Goal: Information Seeking & Learning: Learn about a topic

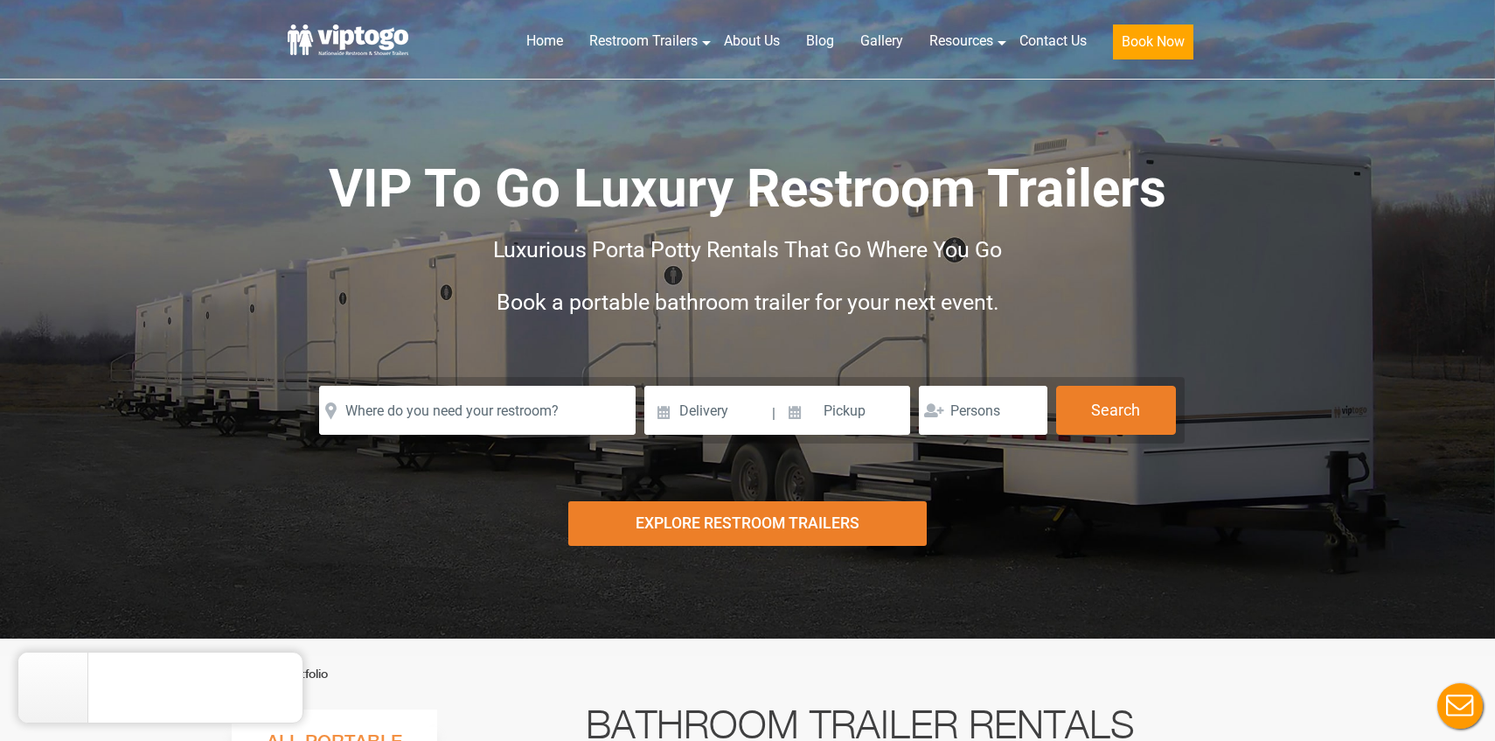
click at [734, 330] on div "VIP To Go Luxury Restroom Trailers Luxurious Porta Potty Rentals That Go Where …" at bounding box center [748, 265] width 918 height 223
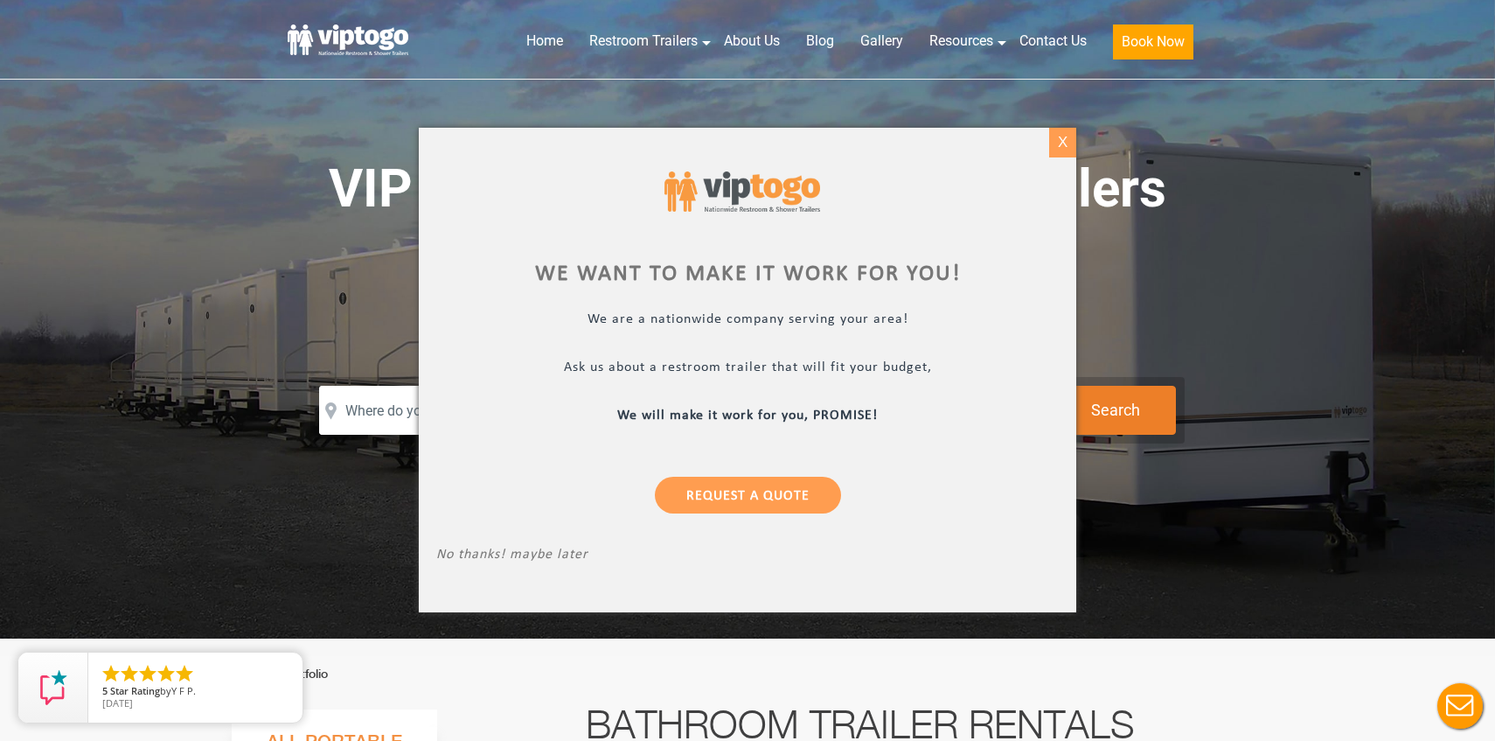
click at [1065, 147] on div "X" at bounding box center [1062, 143] width 27 height 30
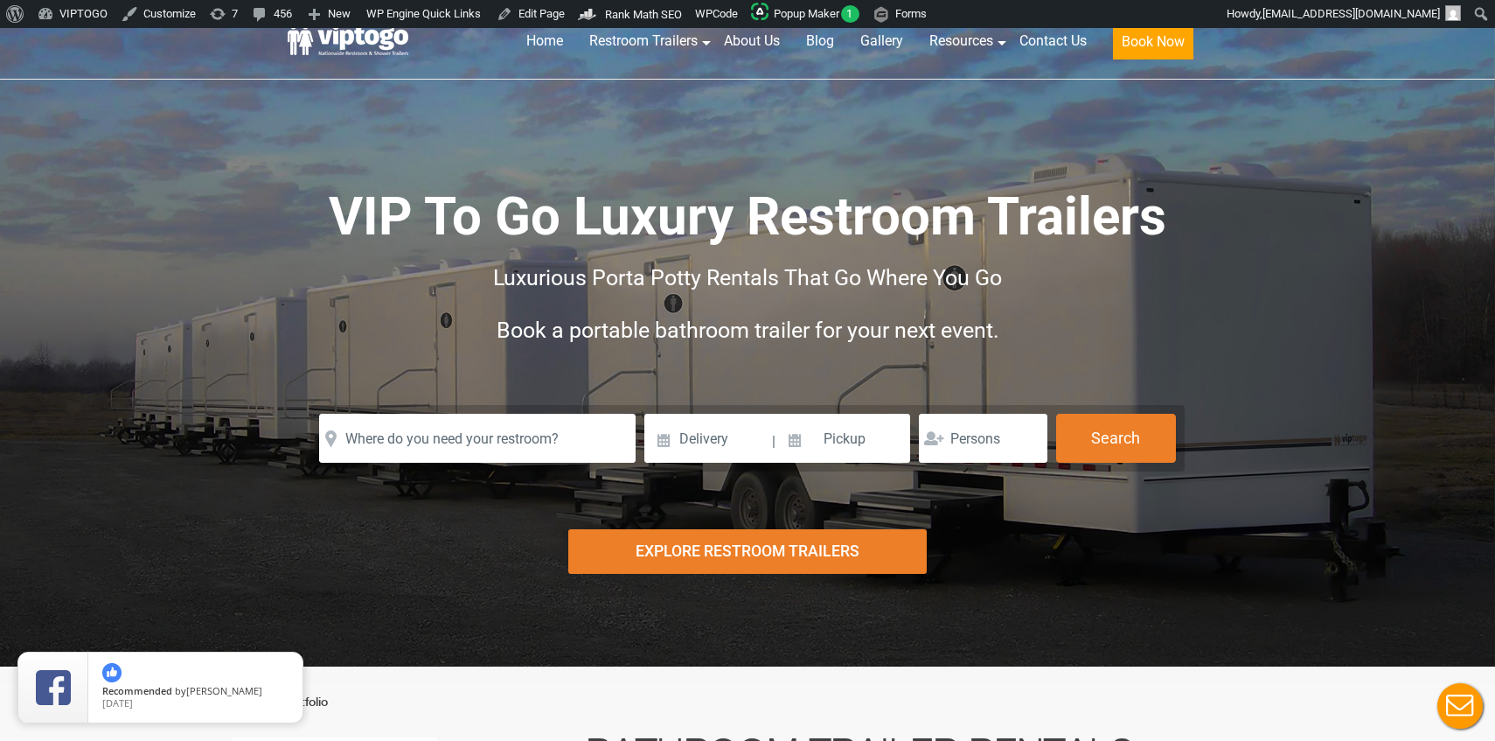
click at [694, 297] on div "Luxurious Porta Potty Rentals That Go Where You Go" at bounding box center [747, 278] width 874 height 52
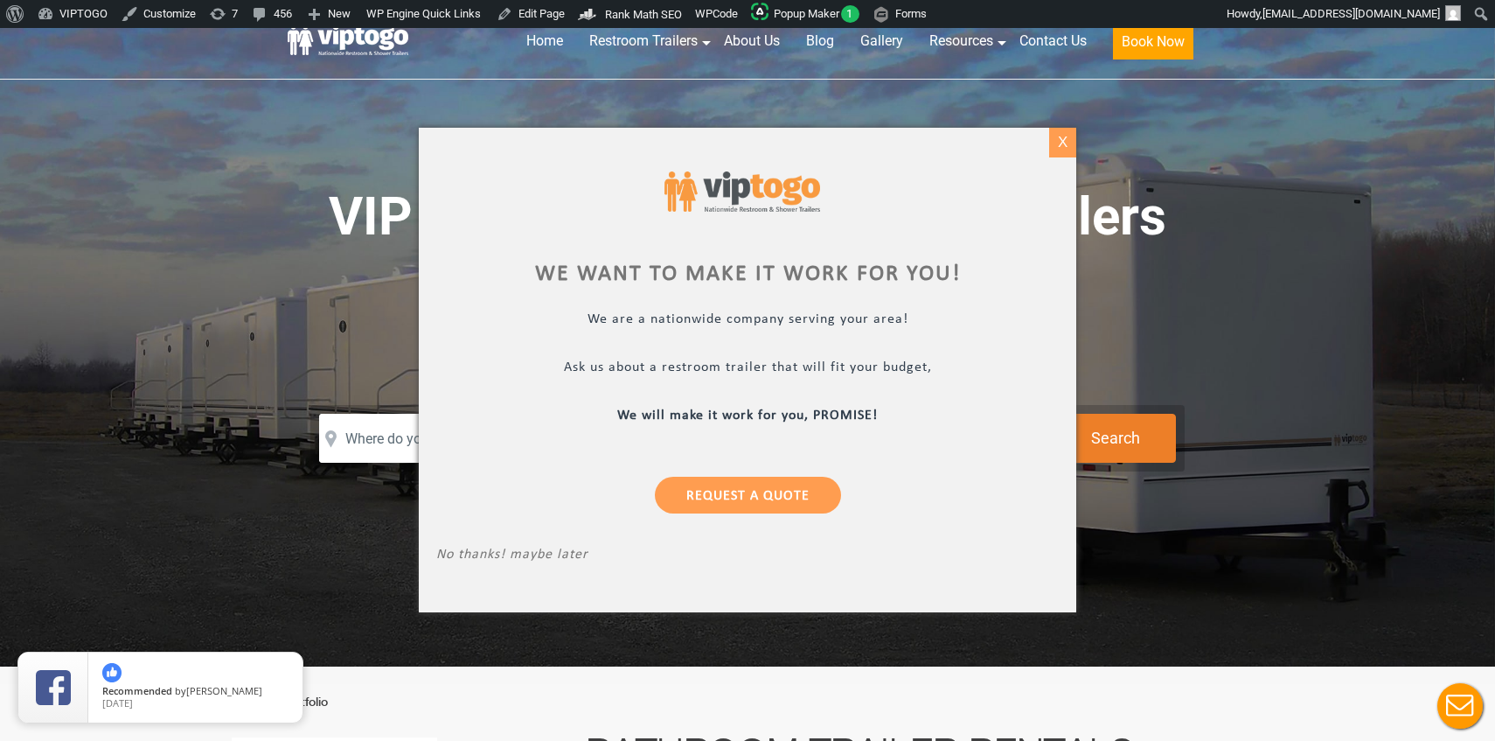
click at [1061, 149] on div "X" at bounding box center [1062, 143] width 27 height 30
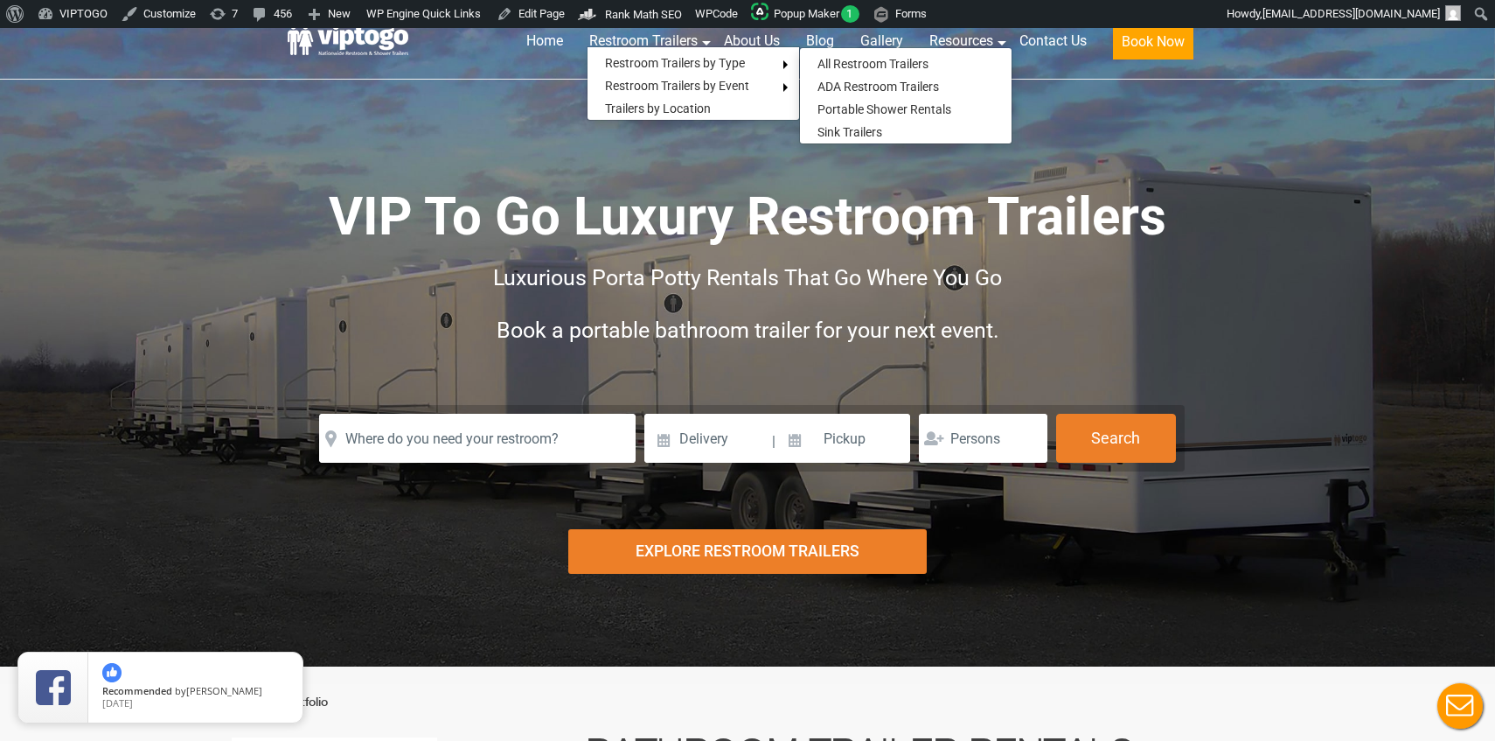
click at [882, 267] on span "Luxurious Porta Potty Rentals That Go Where You Go" at bounding box center [747, 277] width 509 height 25
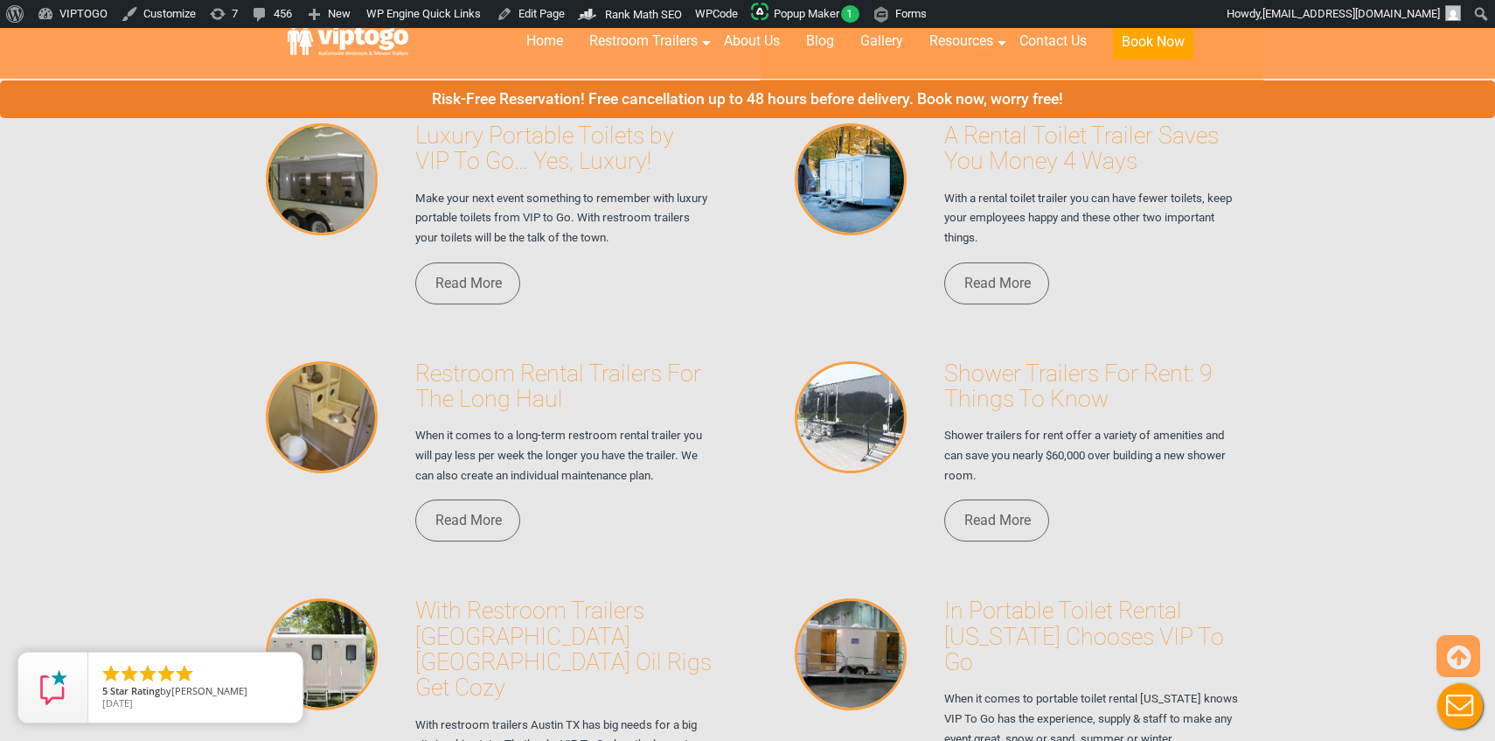
scroll to position [12122, 0]
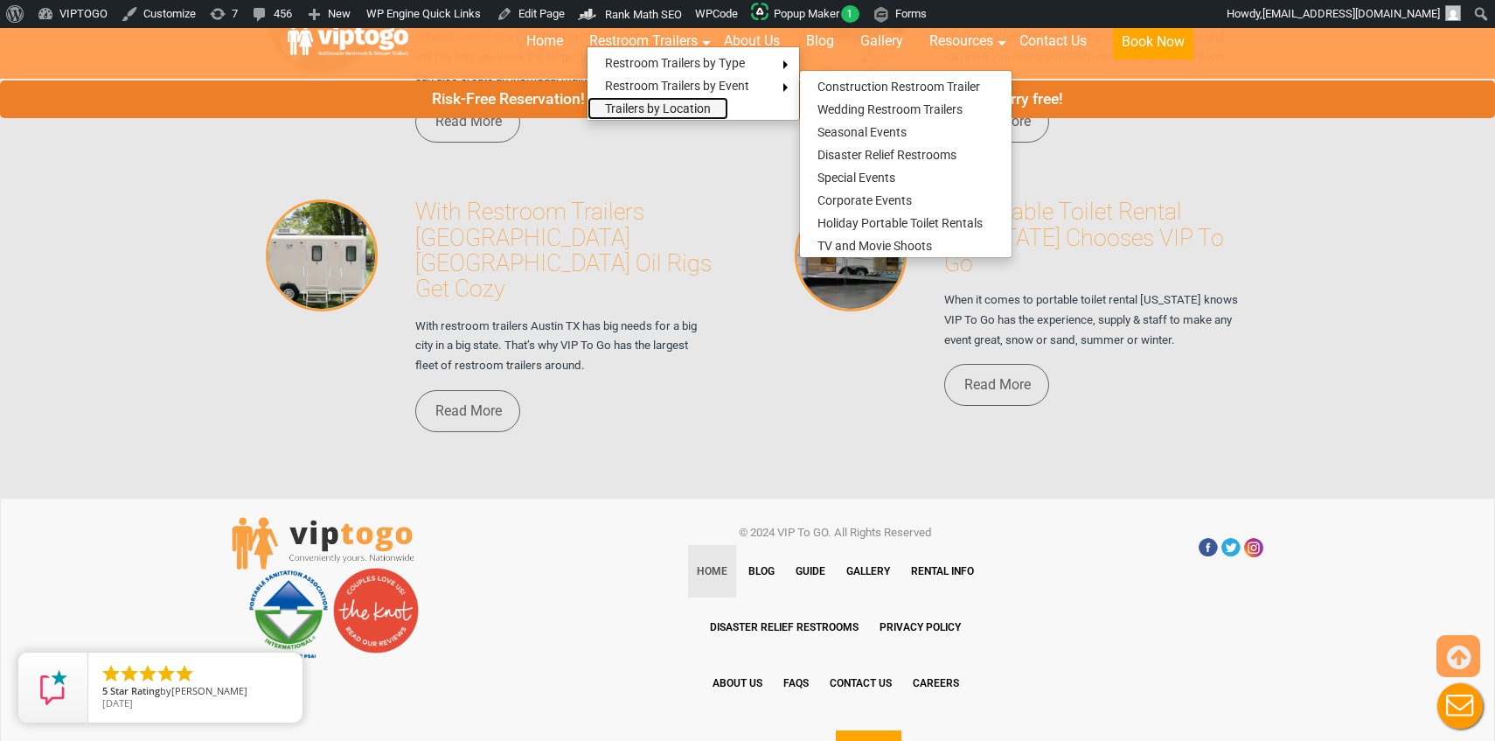
click at [644, 108] on link "Trailers by Location" at bounding box center [658, 108] width 141 height 23
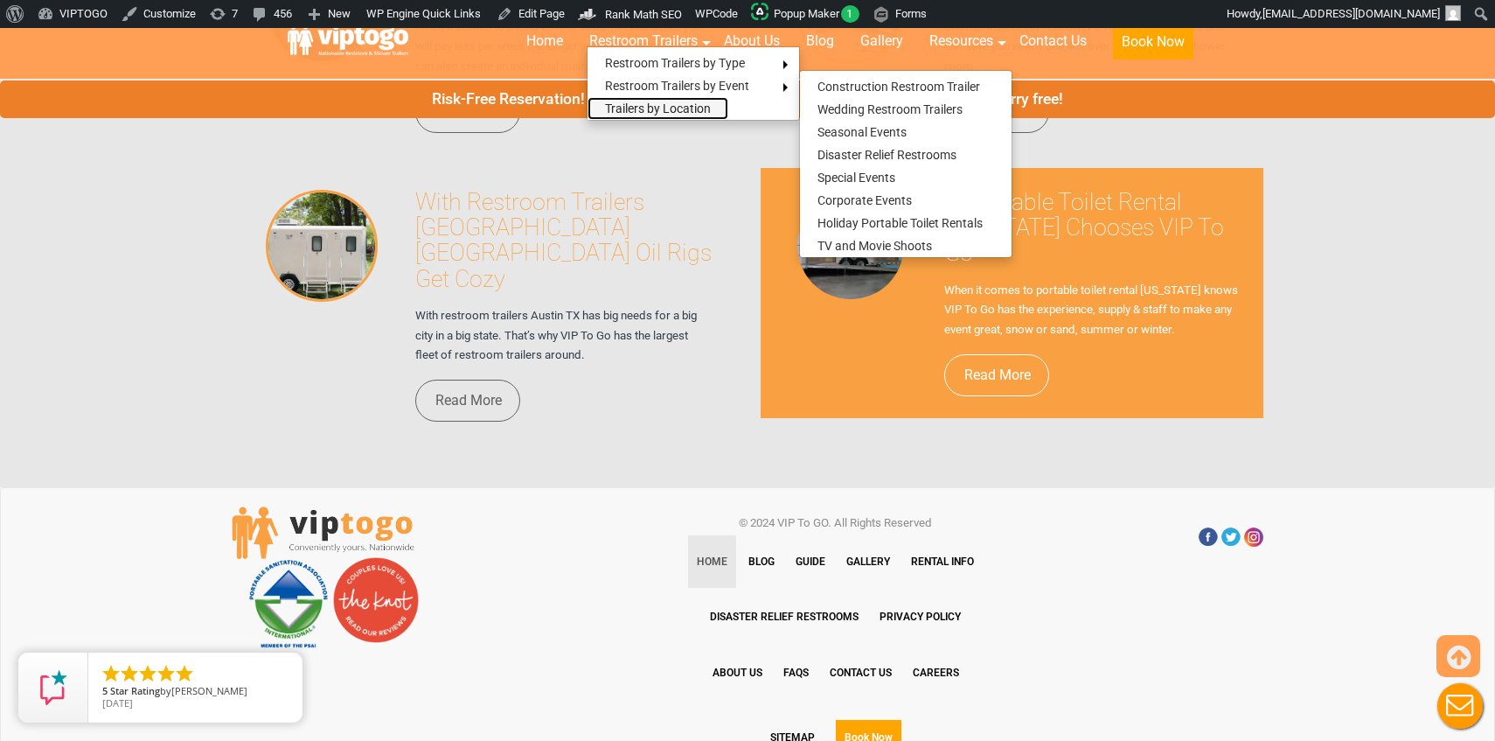
scroll to position [12118, 0]
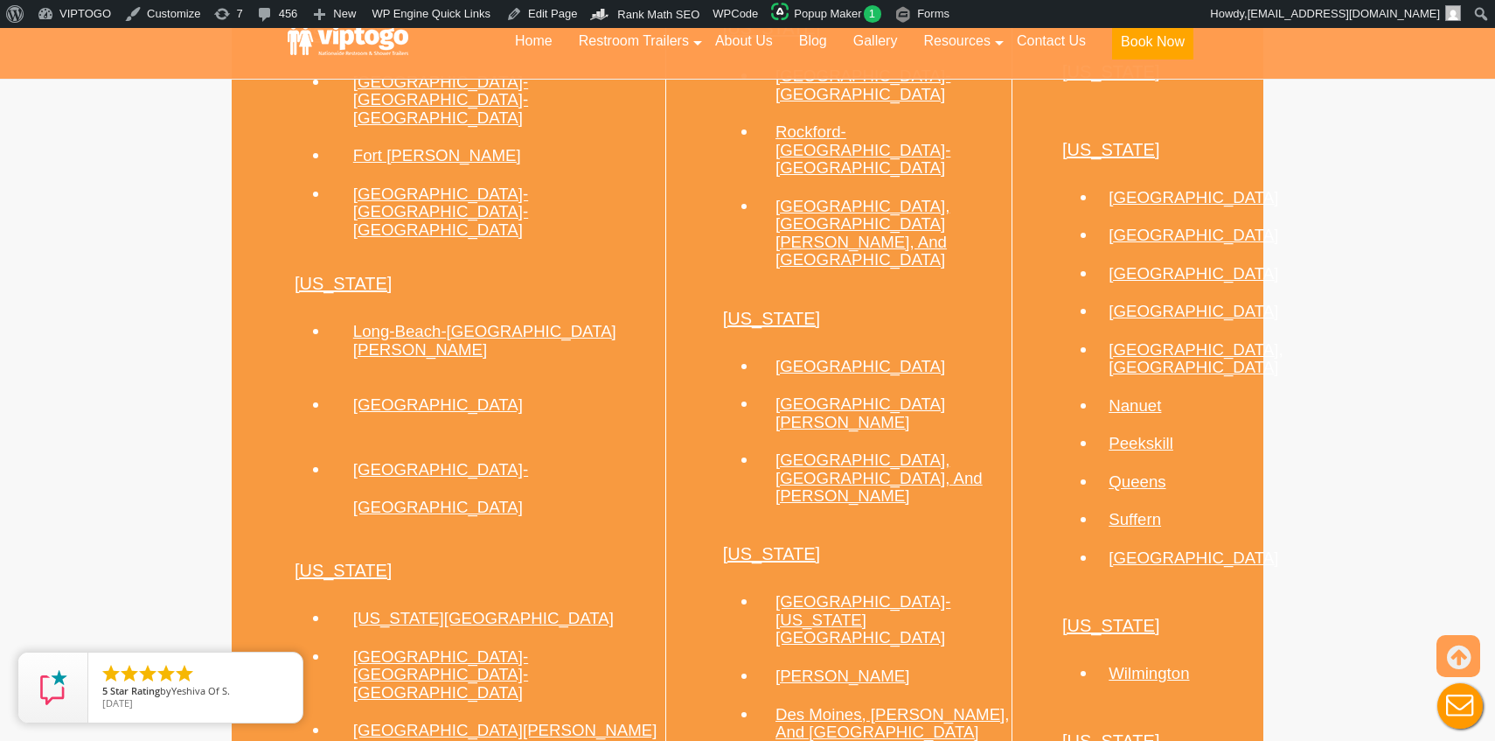
scroll to position [2147, 0]
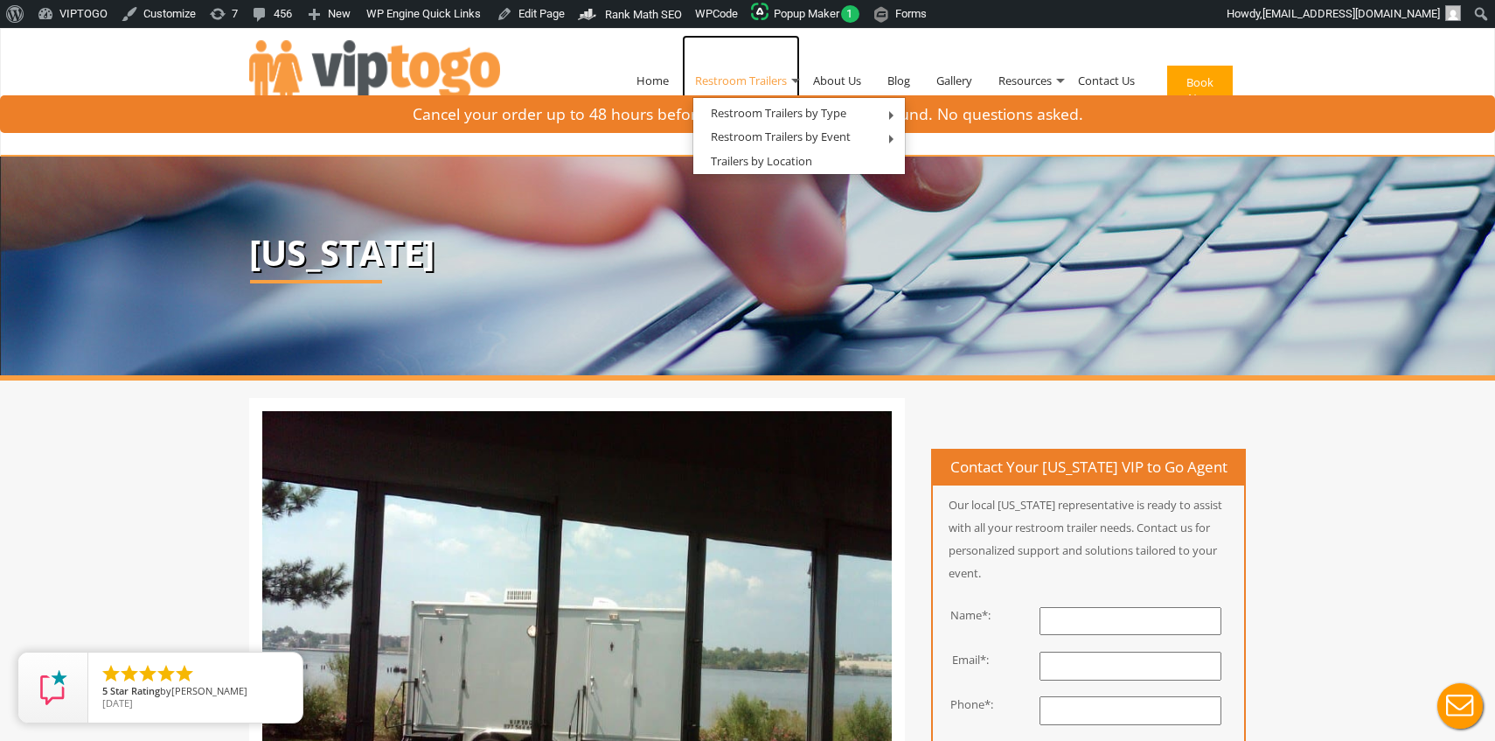
click at [755, 79] on link "Restroom Trailers" at bounding box center [741, 80] width 118 height 91
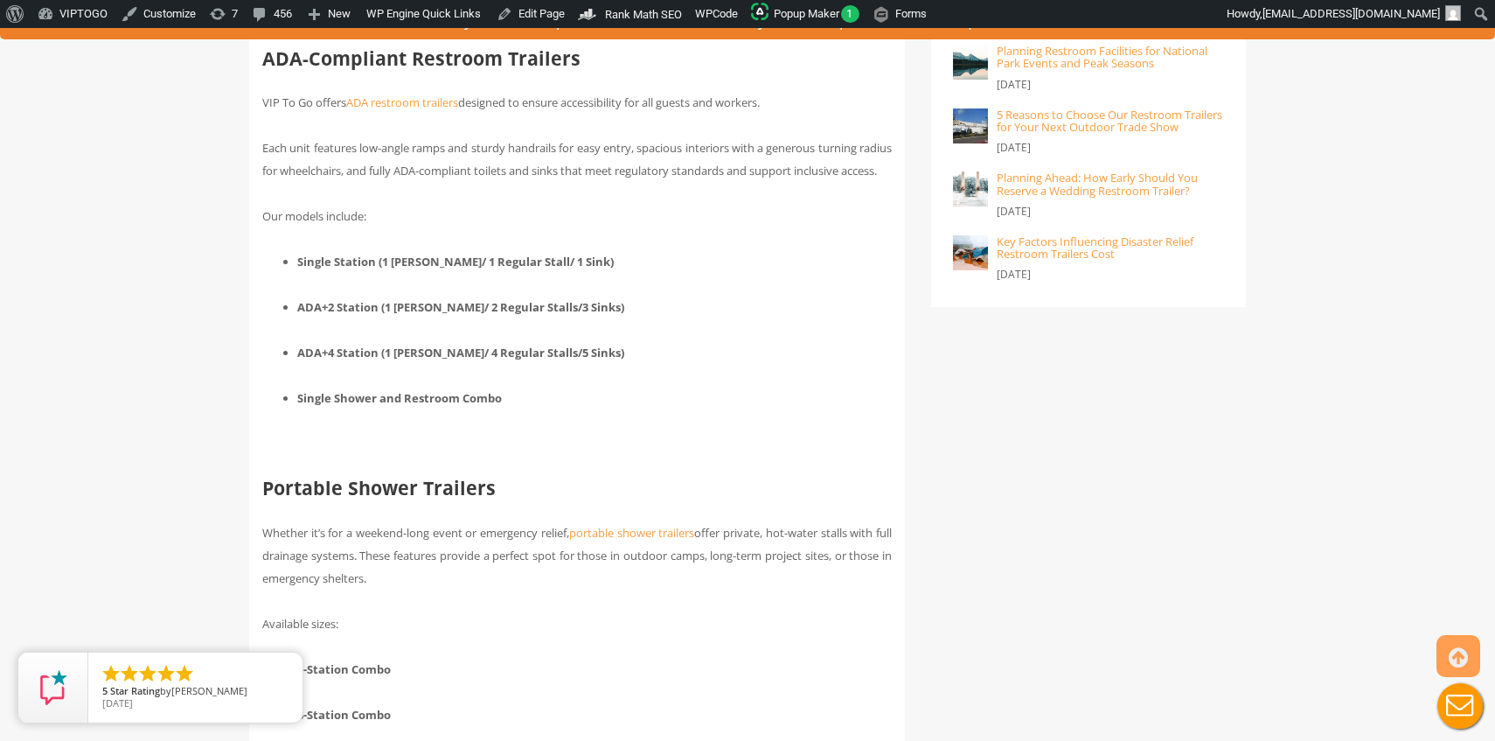
scroll to position [2565, 0]
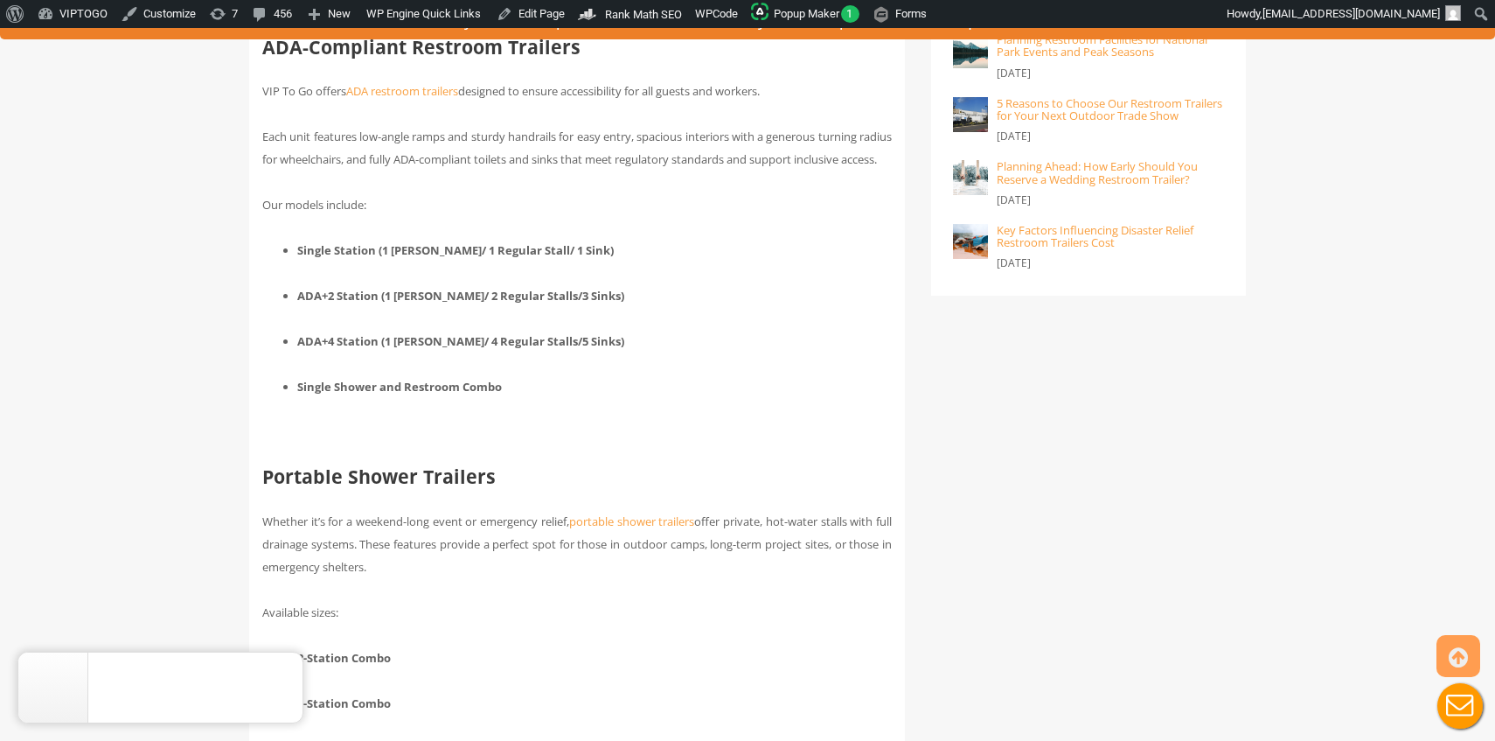
click at [285, 668] on icon "close" at bounding box center [284, 669] width 17 height 17
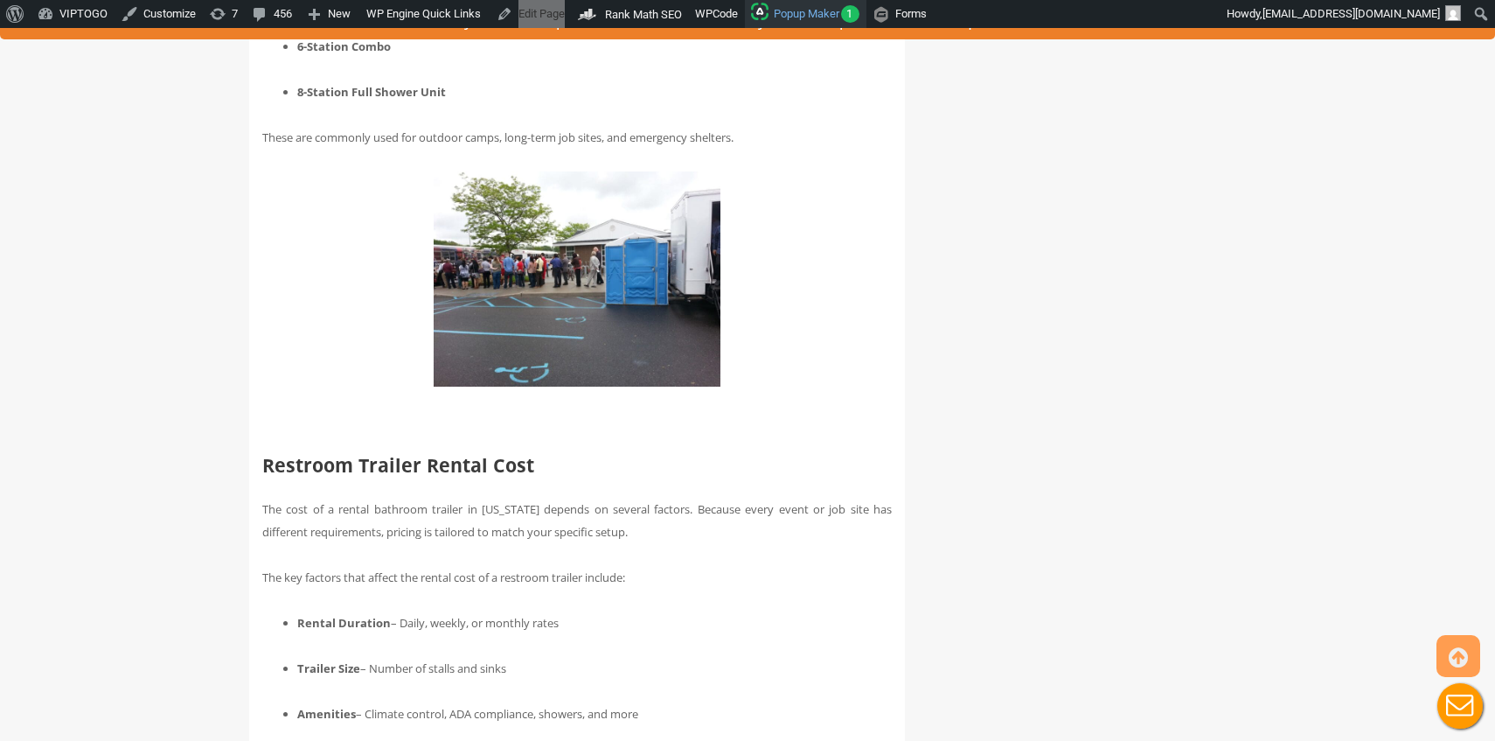
scroll to position [4692, 0]
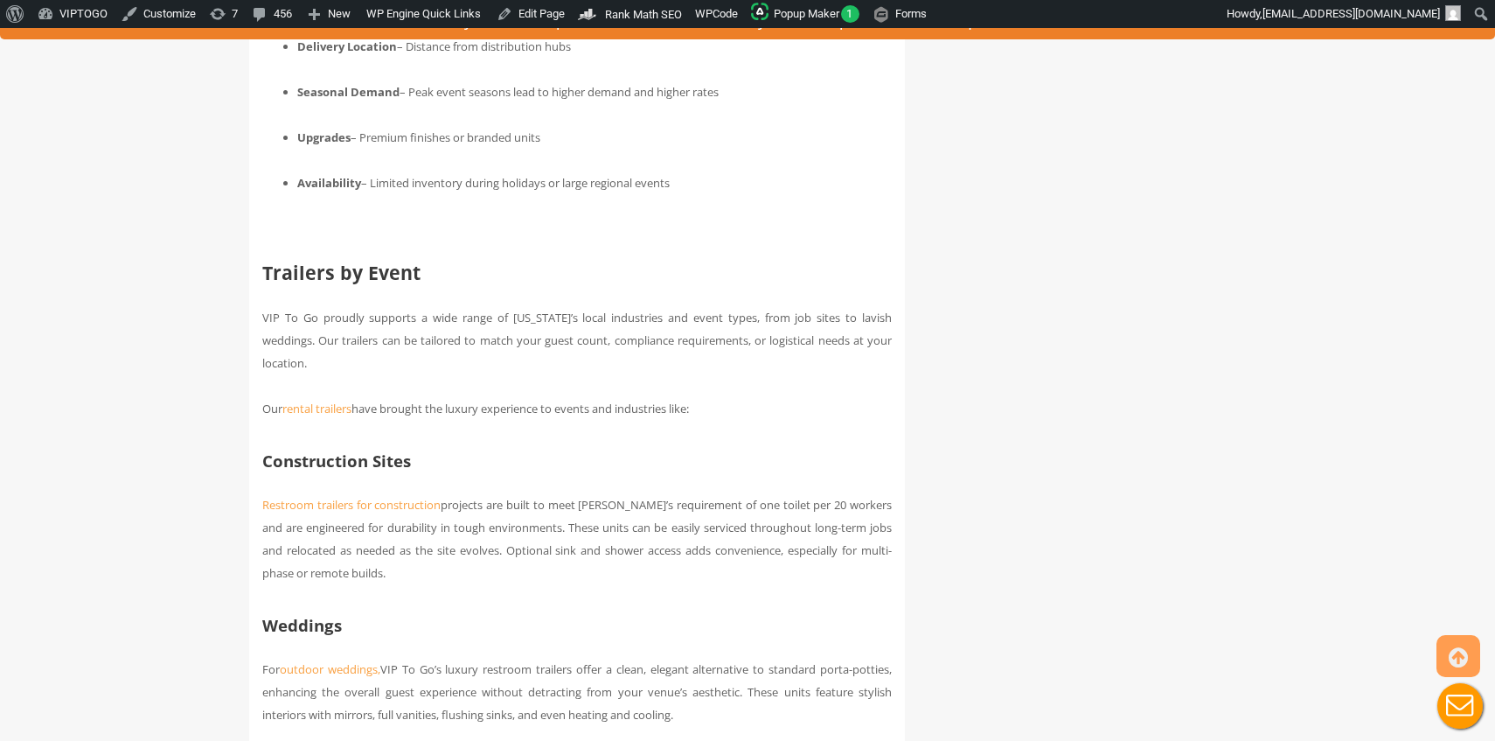
copy div "Bathroom Trailer Rental Prices in Pennsylvania | VIP TO GO"
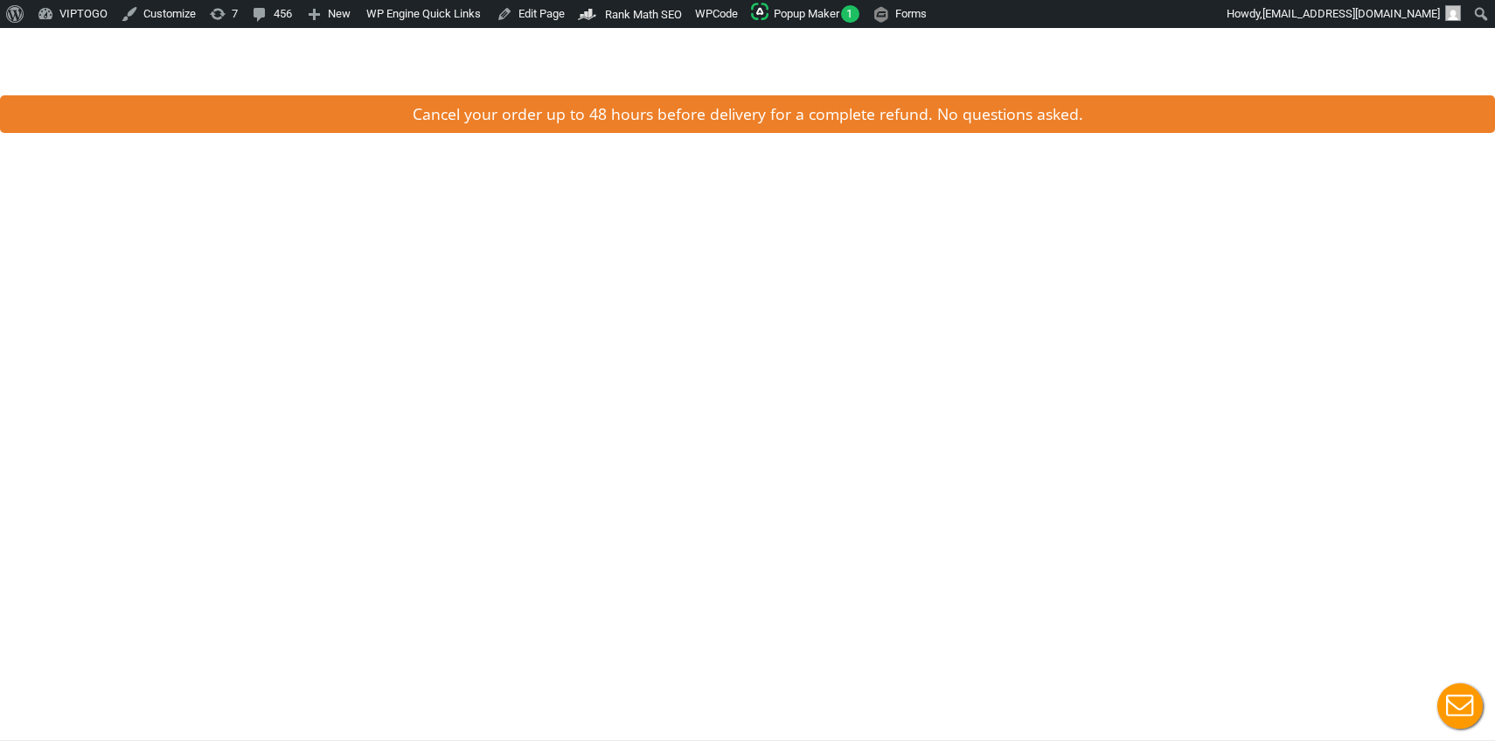
scroll to position [530, 0]
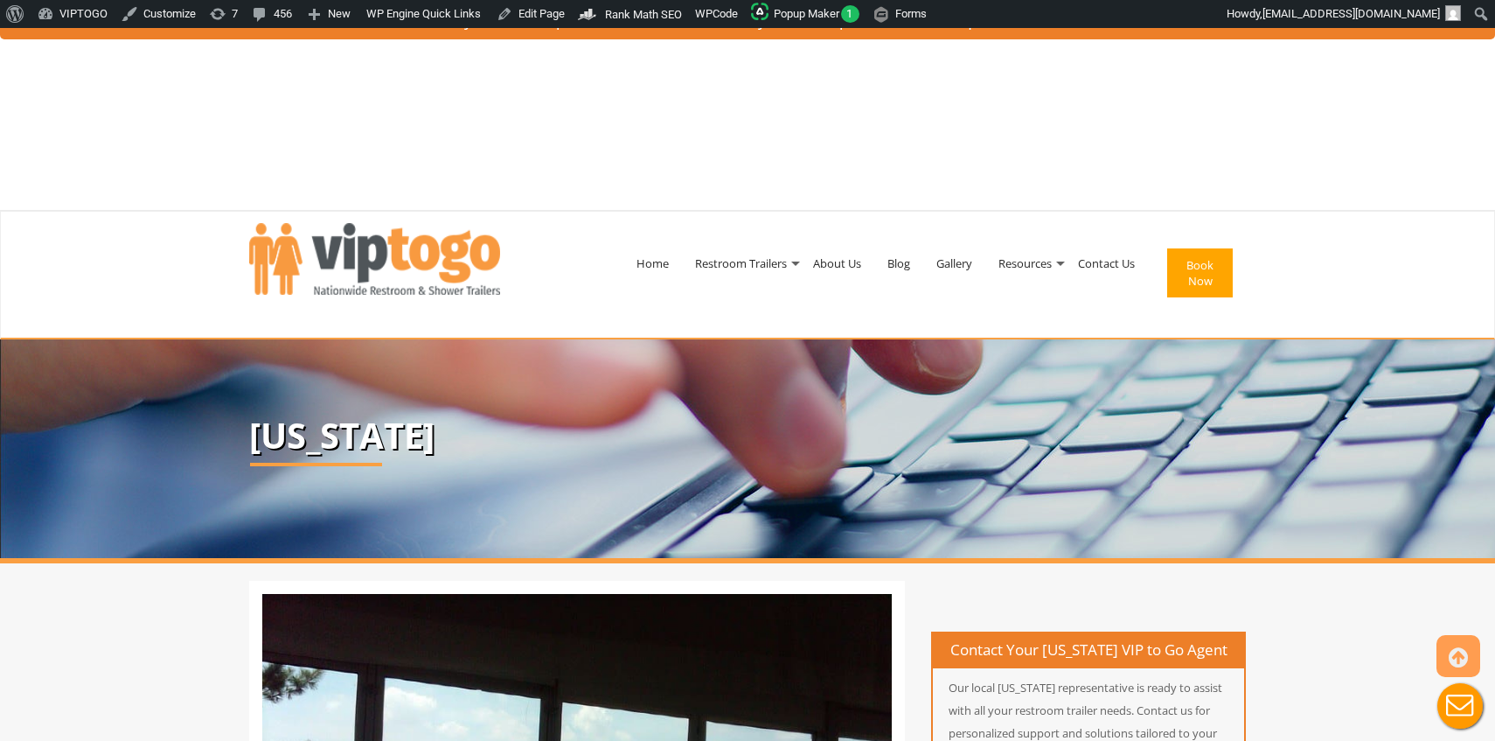
copy span "From weddings to construction sites, these fully equipped units cater to a wide…"
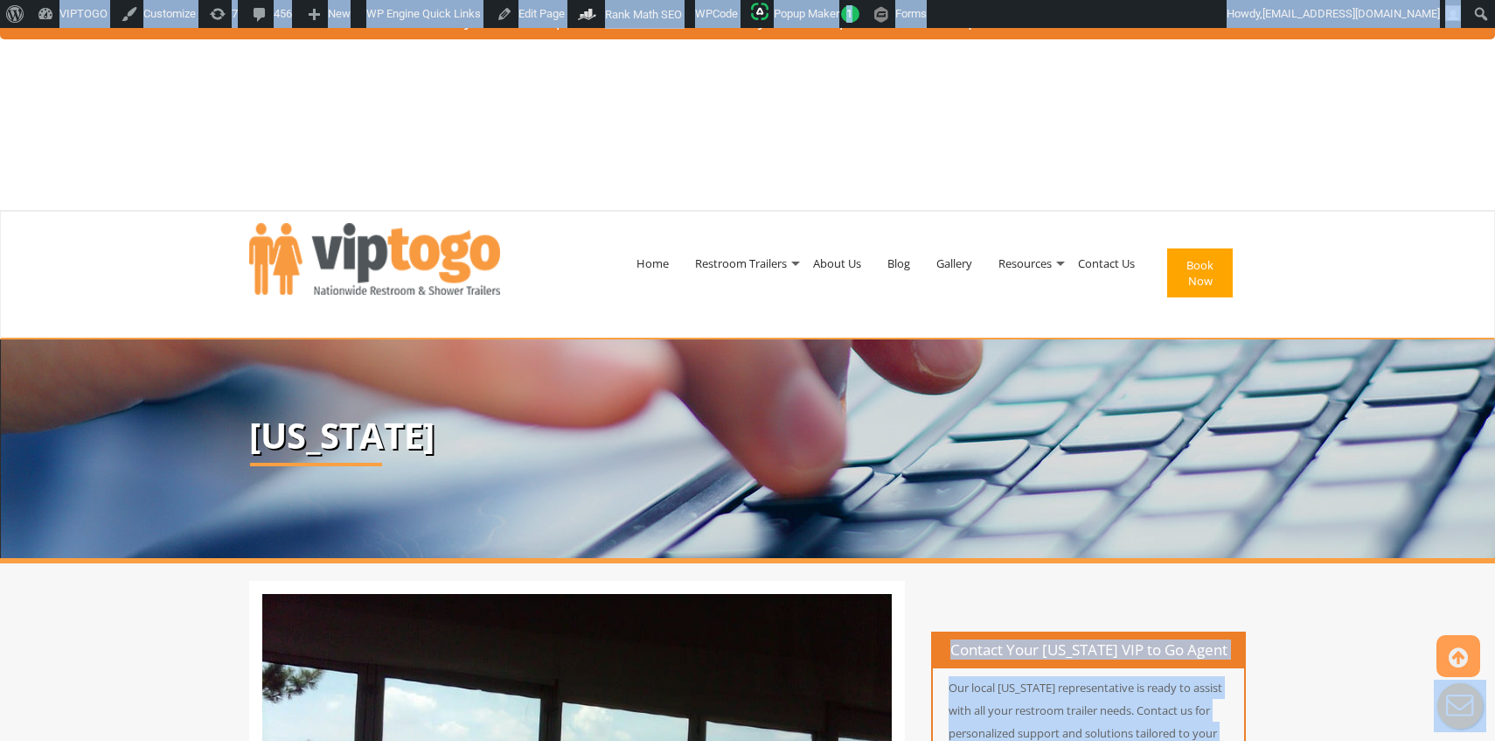
drag, startPoint x: 263, startPoint y: 560, endPoint x: 528, endPoint y: 577, distance: 265.5
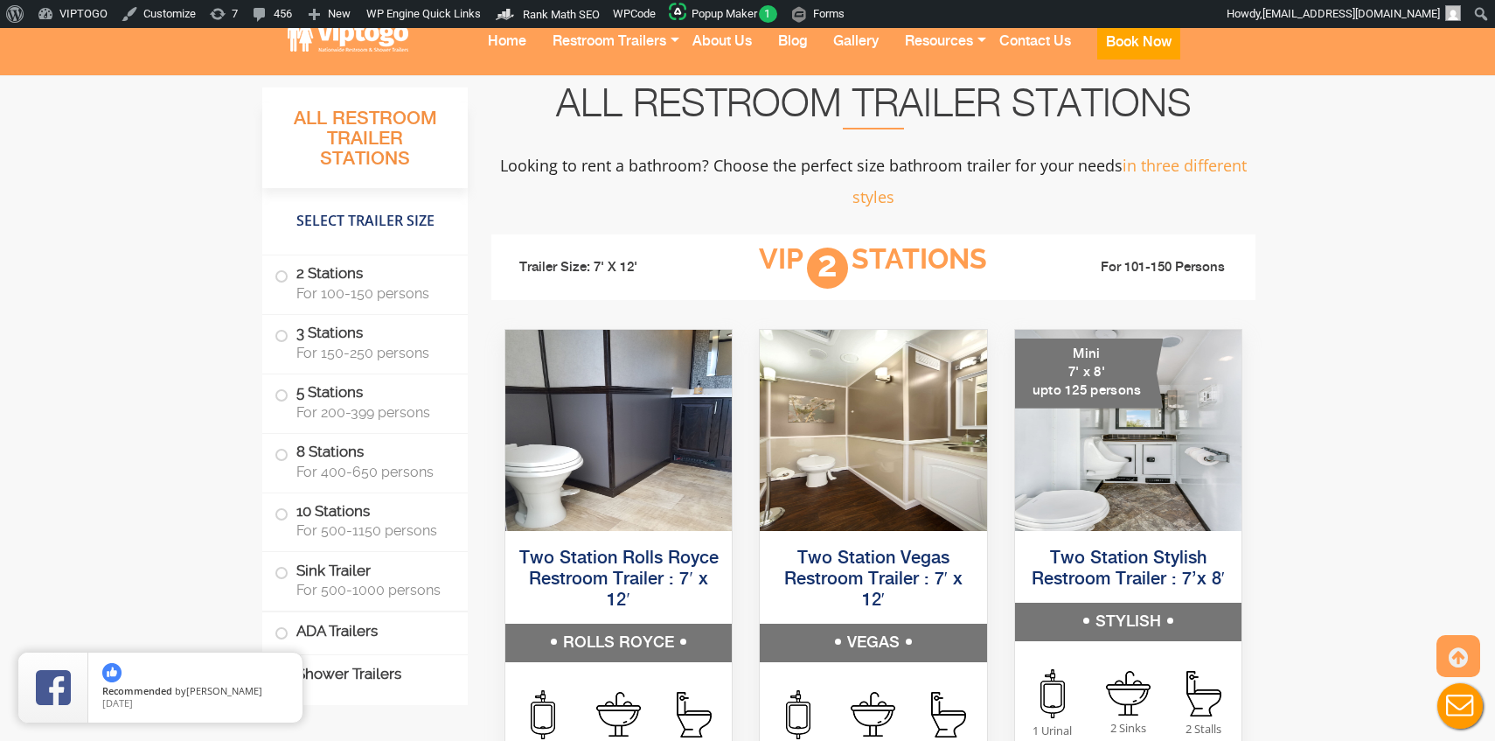
scroll to position [1105, 0]
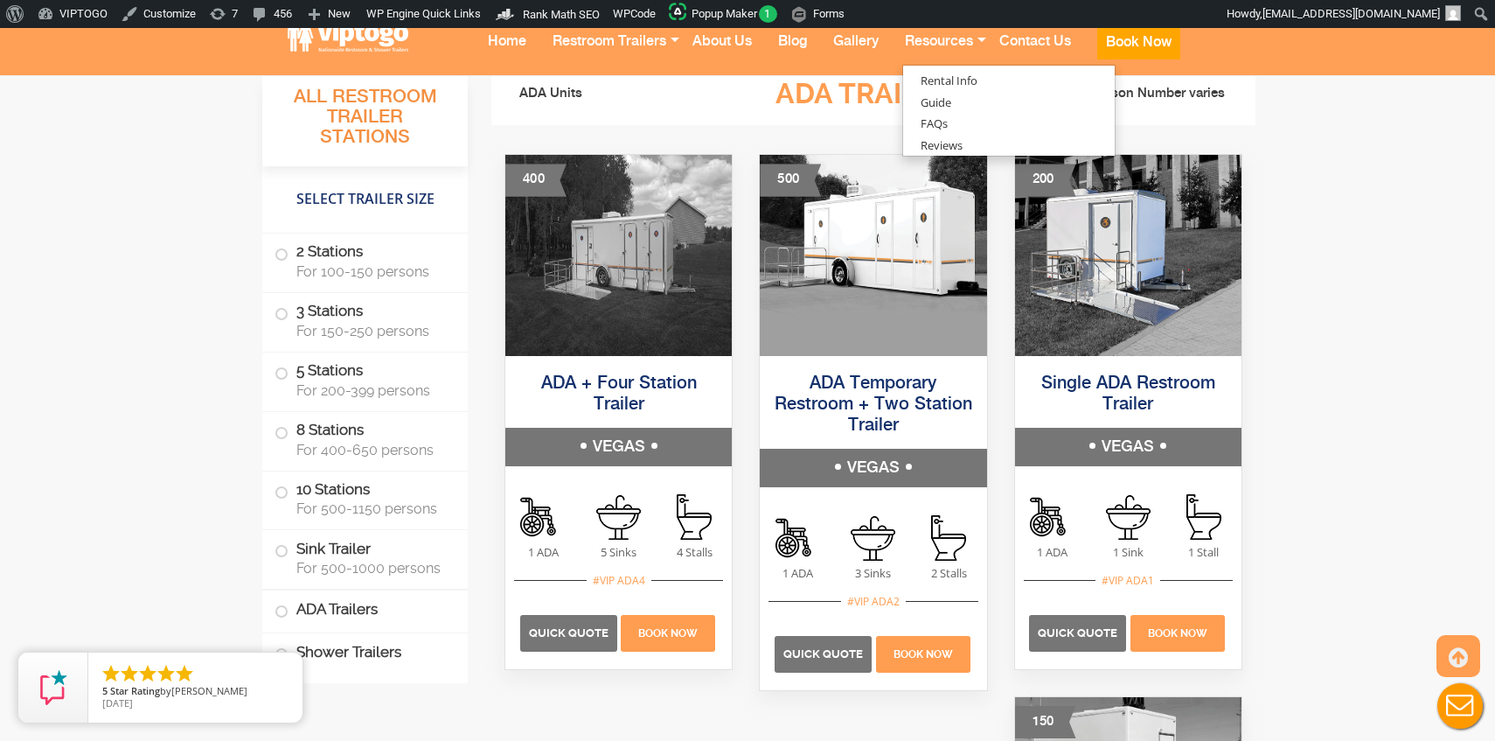
scroll to position [5641, 0]
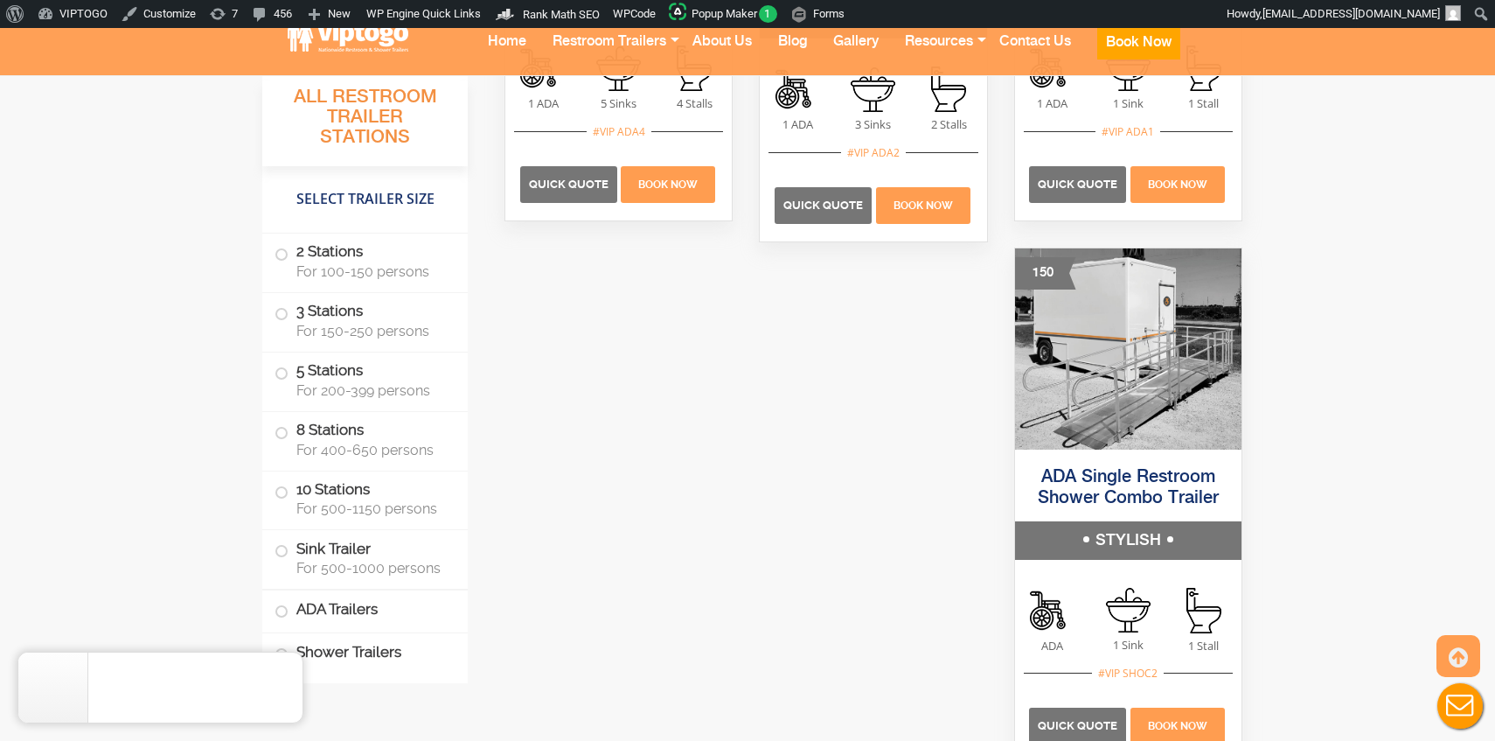
scroll to position [6146, 0]
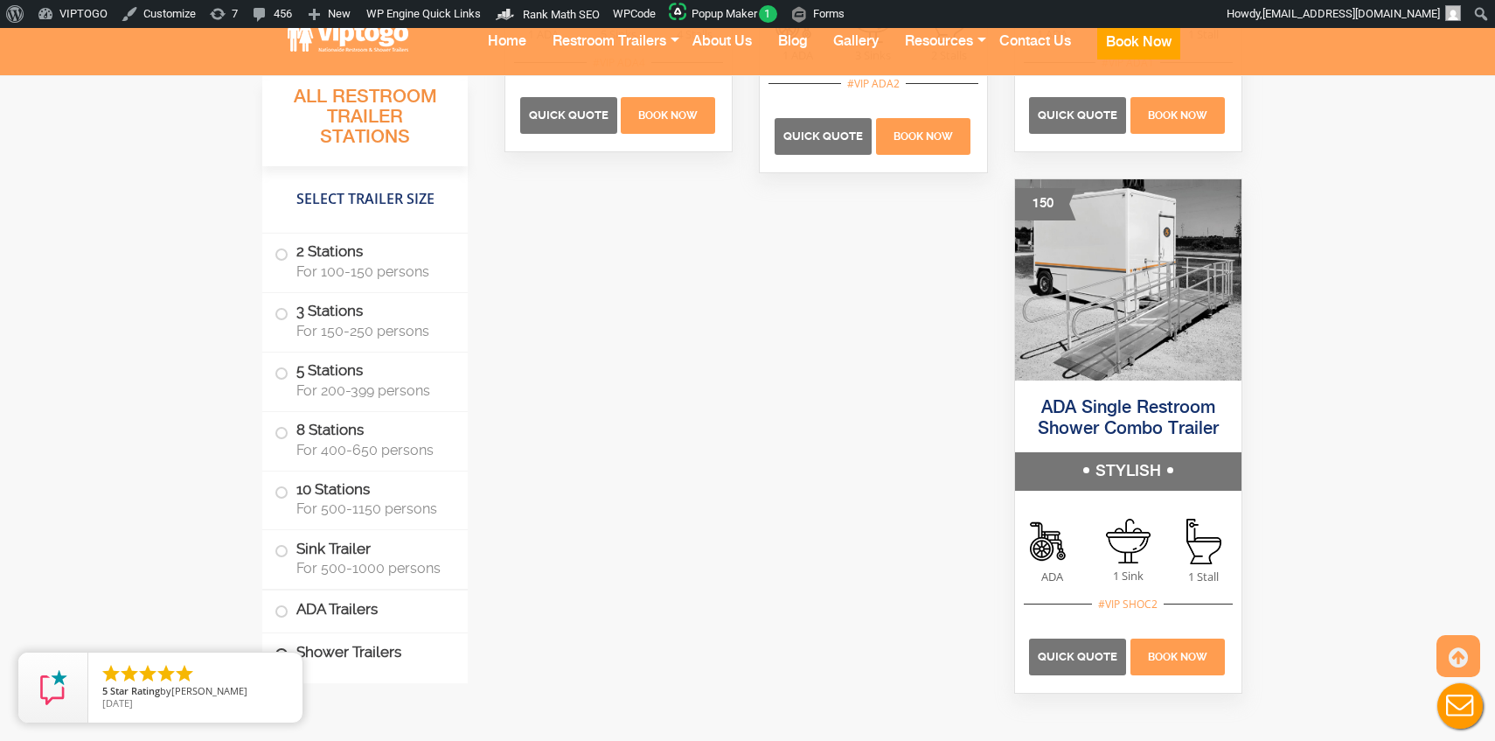
click at [363, 645] on label "Shower Trailers" at bounding box center [365, 652] width 181 height 38
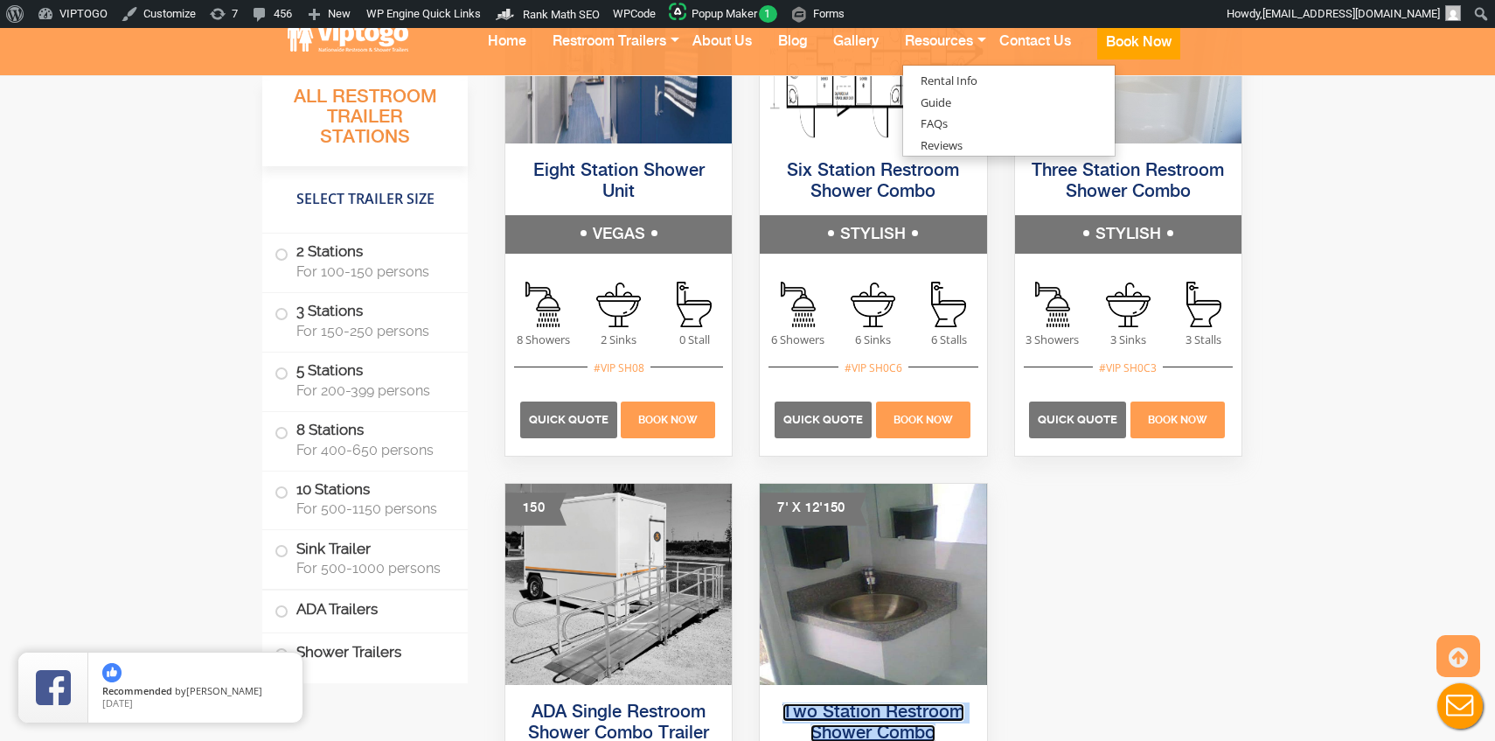
scroll to position [7055, 0]
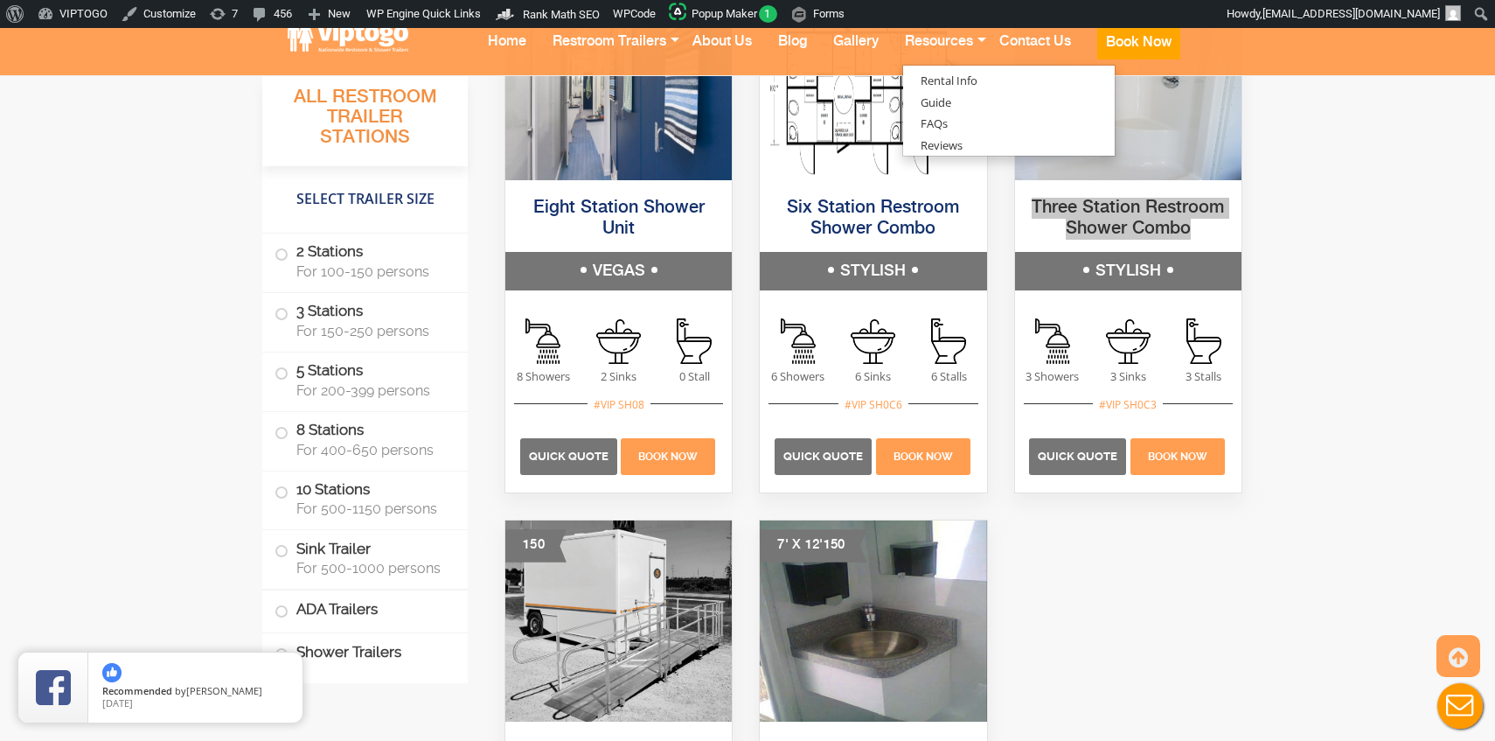
drag, startPoint x: 1103, startPoint y: 214, endPoint x: 1145, endPoint y: 19, distance: 199.5
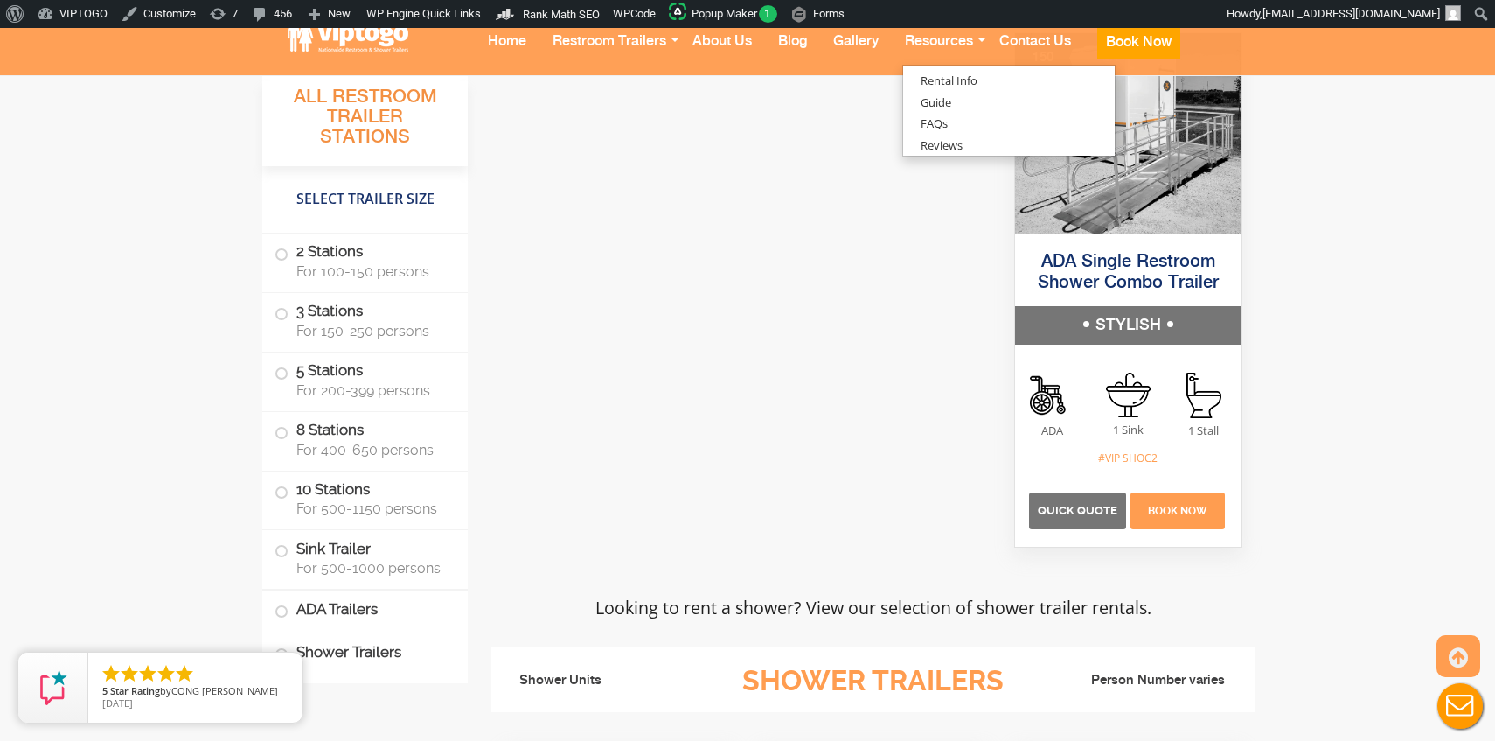
click at [756, 409] on div at bounding box center [873, 31] width 764 height 1083
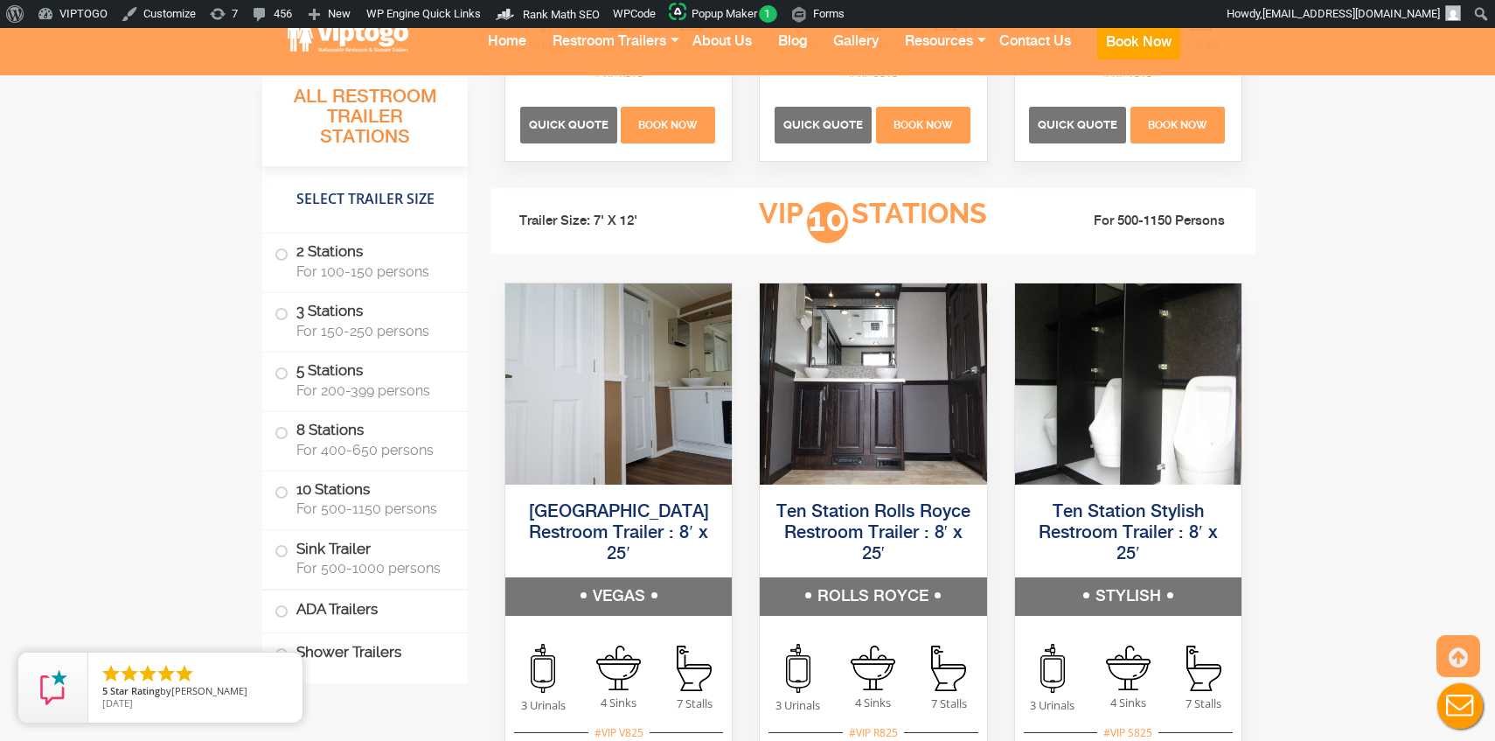
scroll to position [4204, 0]
click at [802, 212] on h3 "VIP 10 Stations" at bounding box center [873, 222] width 365 height 48
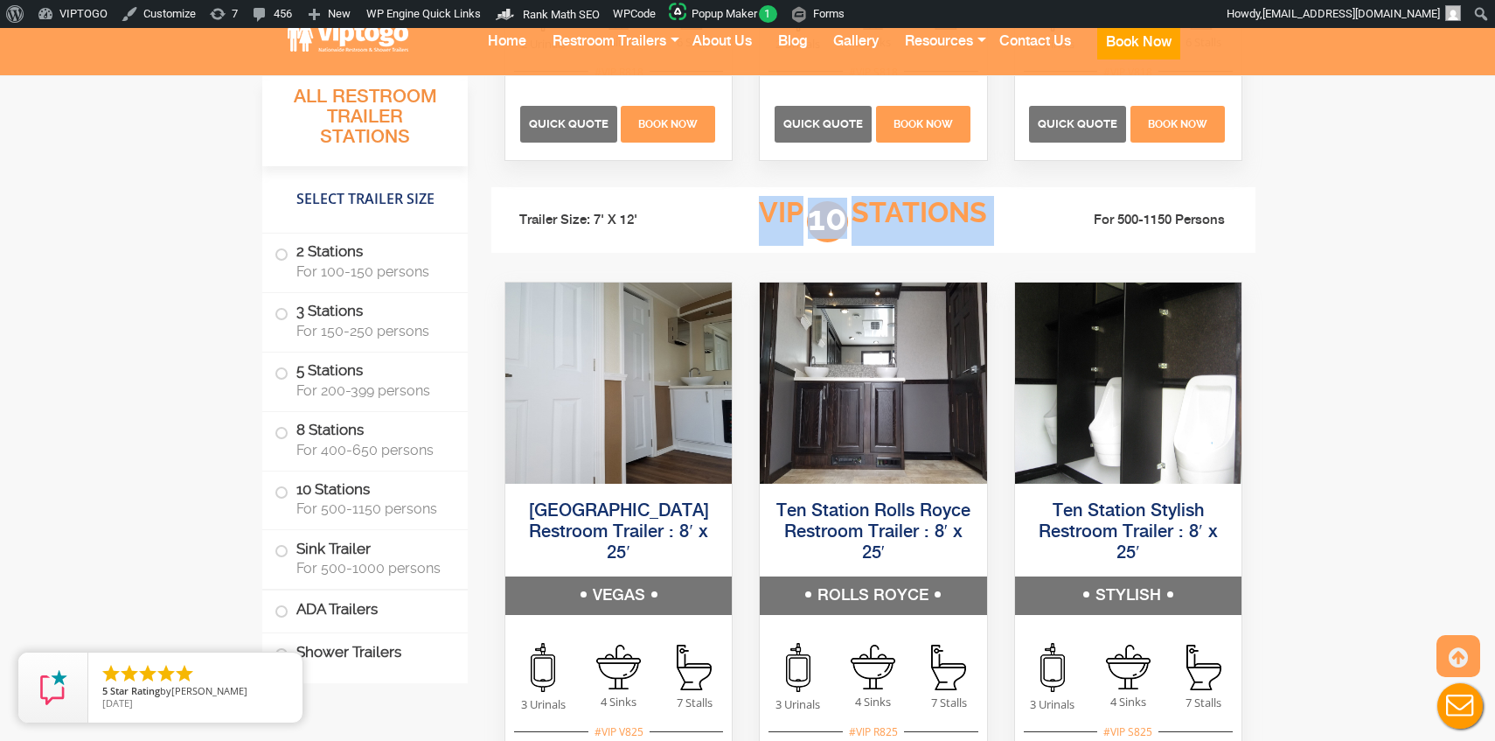
click at [802, 212] on h3 "VIP 10 Stations" at bounding box center [873, 222] width 365 height 48
click at [320, 494] on label "10 Stations For 500-1150 persons" at bounding box center [365, 497] width 181 height 54
click at [310, 425] on label "8 Stations For 400-650 persons" at bounding box center [365, 439] width 181 height 54
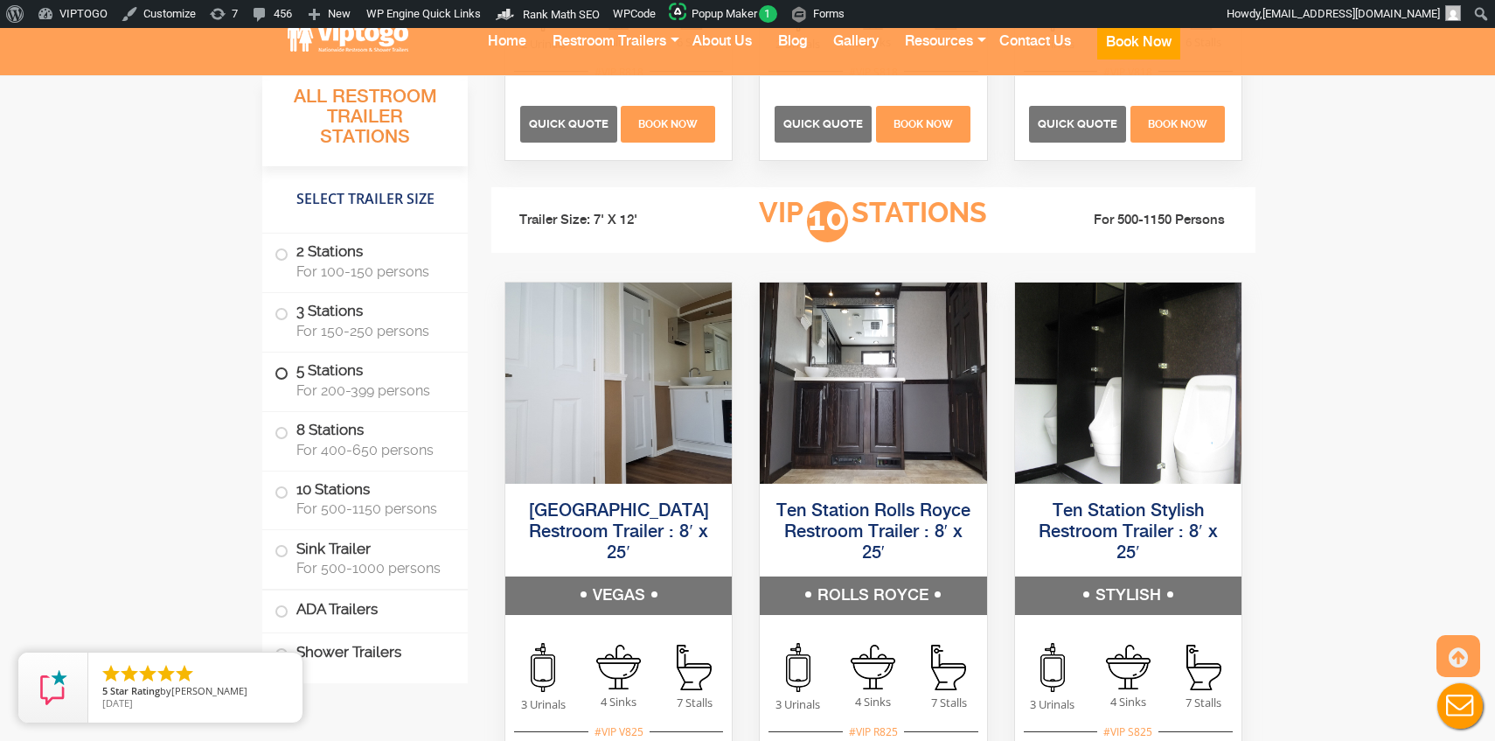
click at [296, 373] on label "5 Stations For 200-399 persons" at bounding box center [365, 379] width 181 height 54
click at [1267, 368] on div "All Restroom Trailer Stations Looking to rent a bathroom? Choose the perfect si…" at bounding box center [873, 434] width 790 height 6953
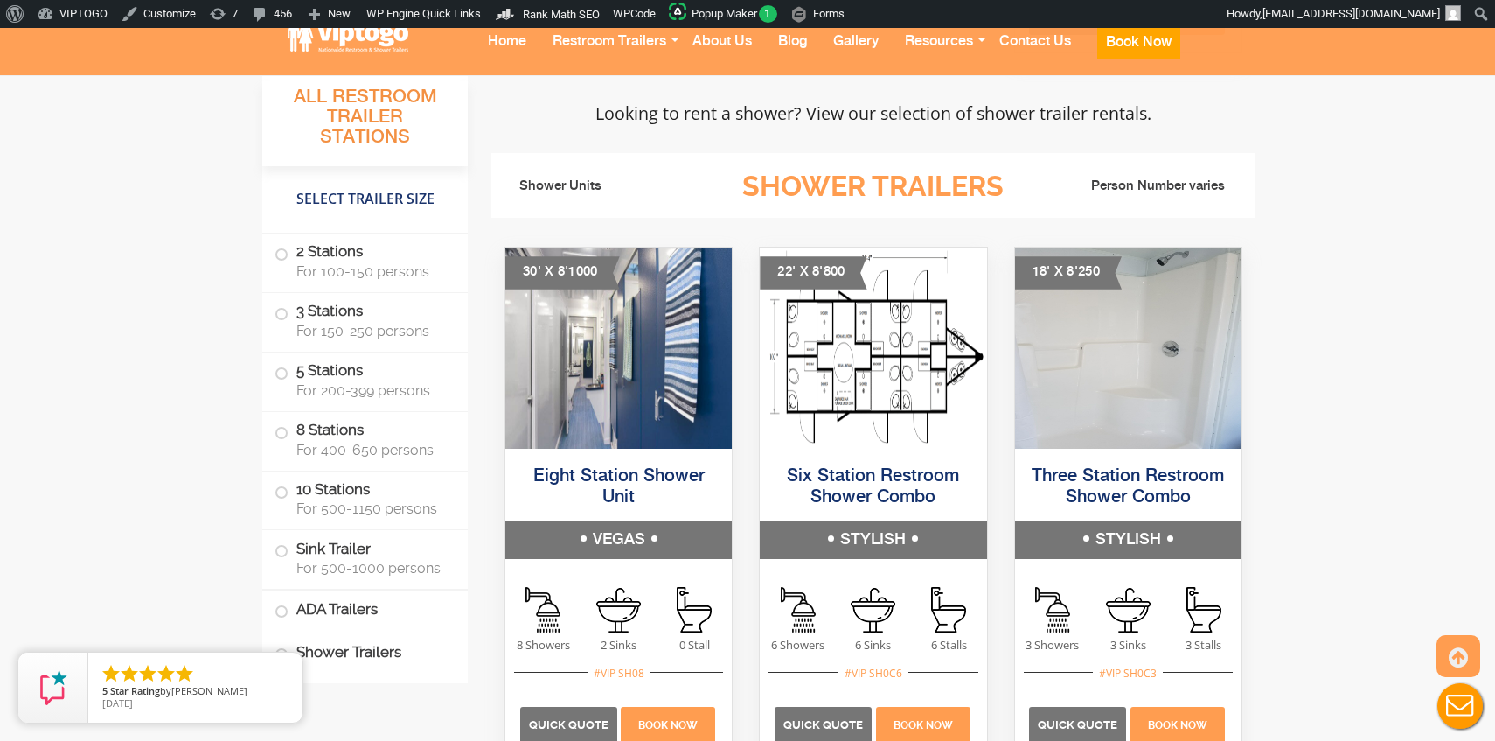
scroll to position [5907, 0]
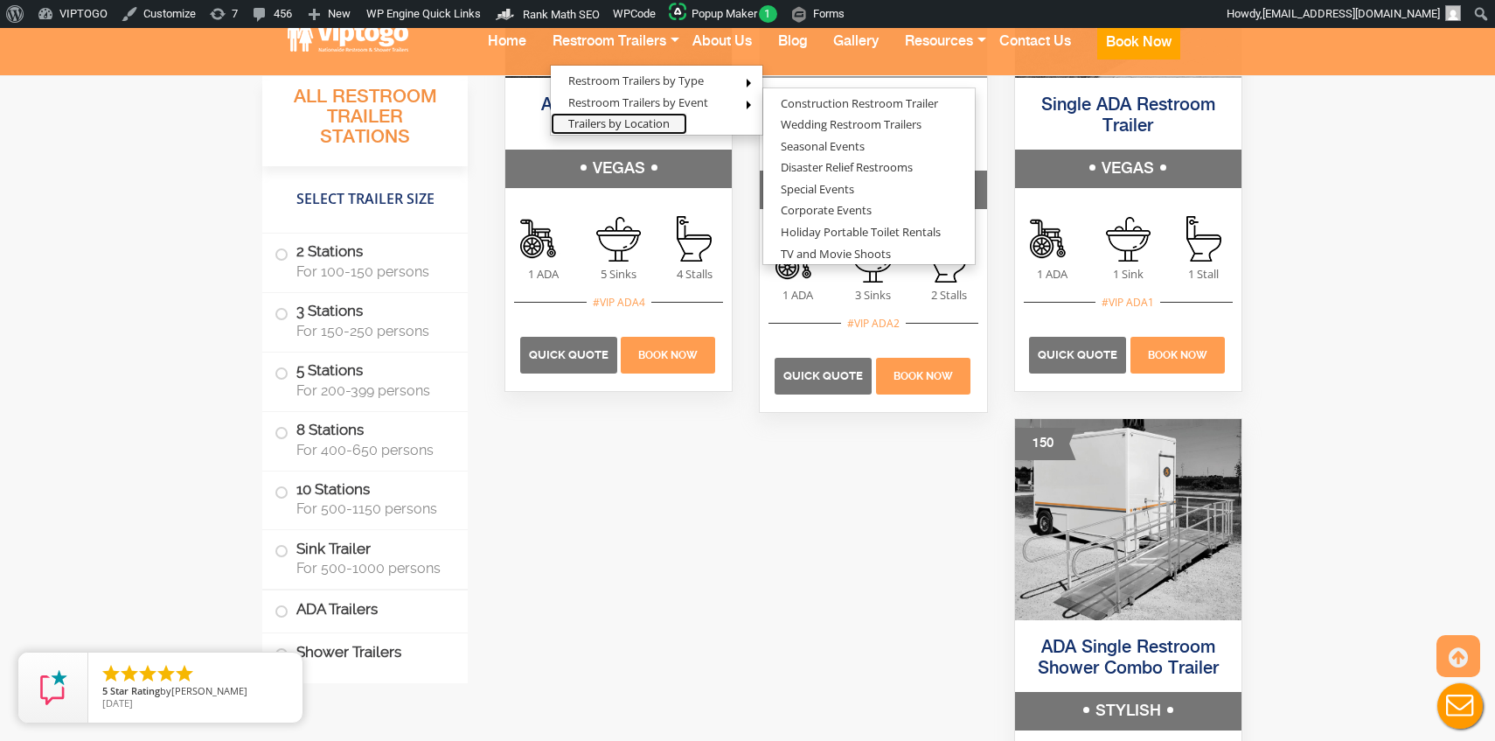
click at [587, 121] on link "Trailers by Location" at bounding box center [619, 124] width 136 height 22
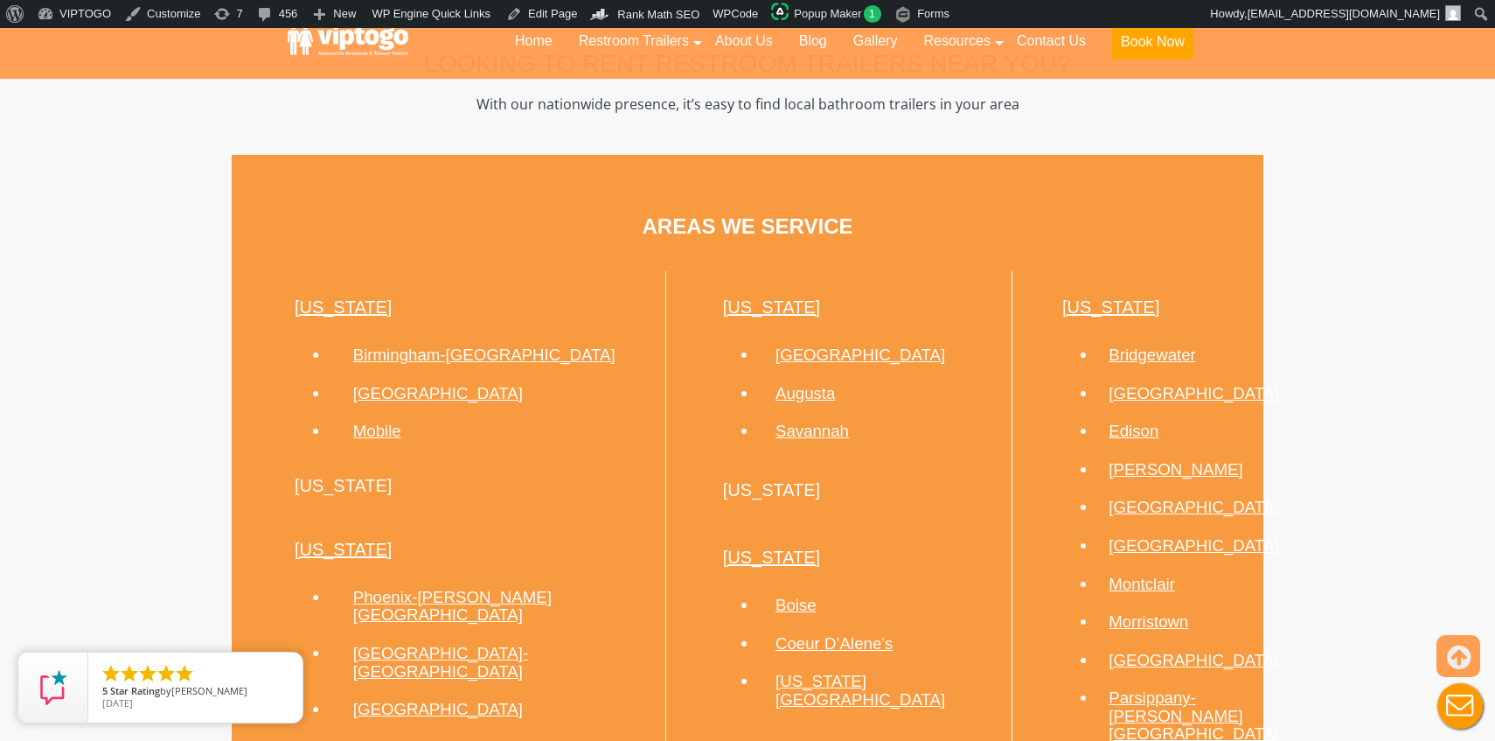
scroll to position [2343, 0]
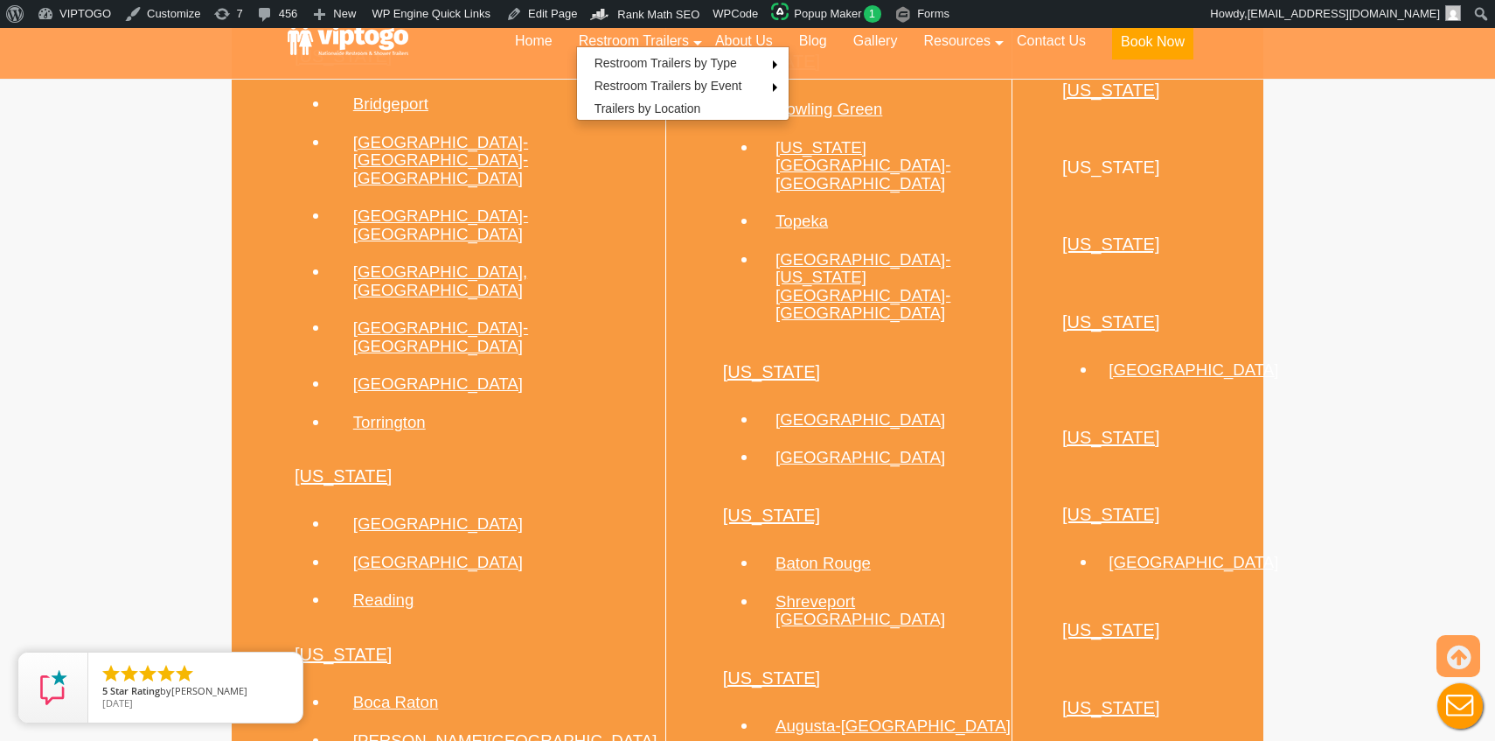
click at [666, 303] on ul "Georgia Atlanta Augusta Savannah Hawaii Idaho Boise Coeur d’Alene’s Idaho Falls…" at bounding box center [839, 165] width 346 height 2705
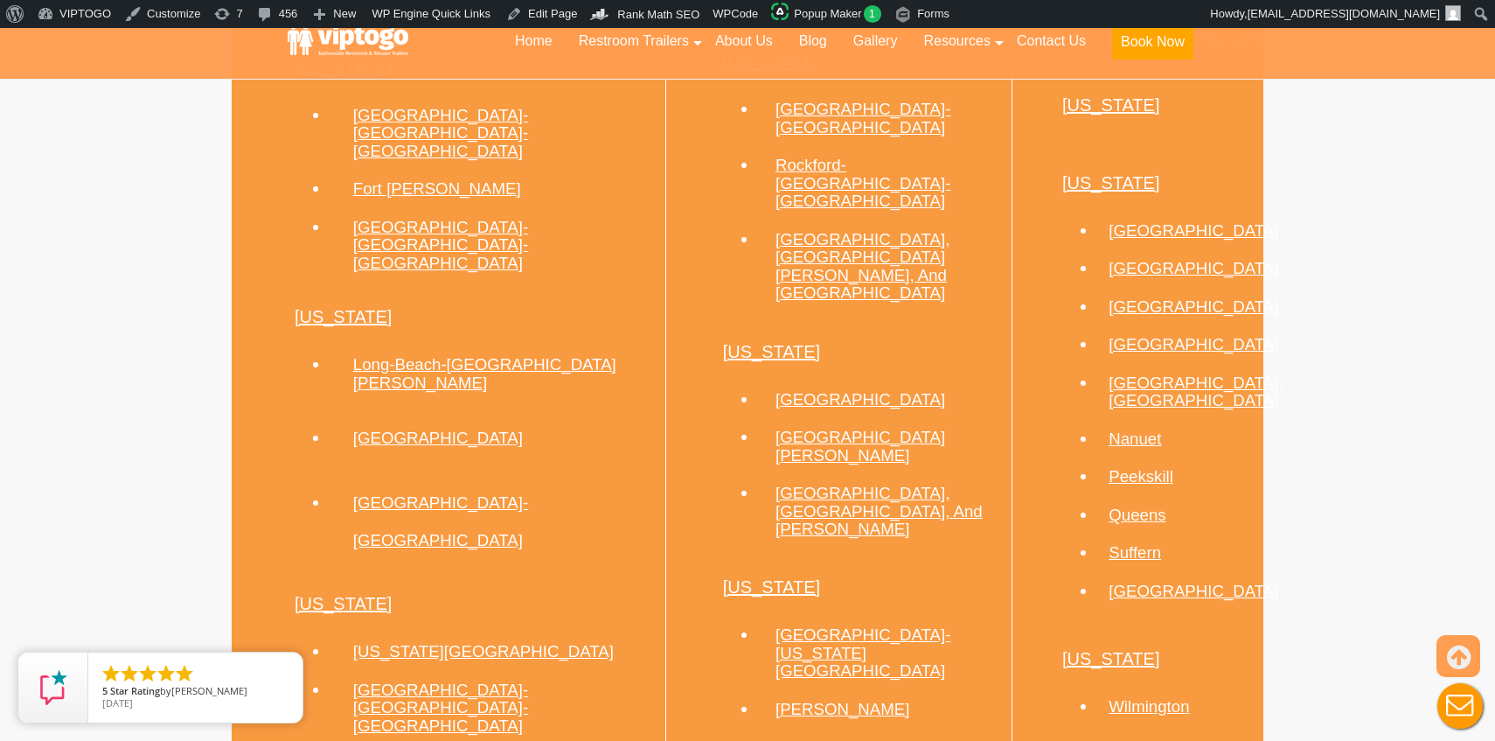
scroll to position [1586, 0]
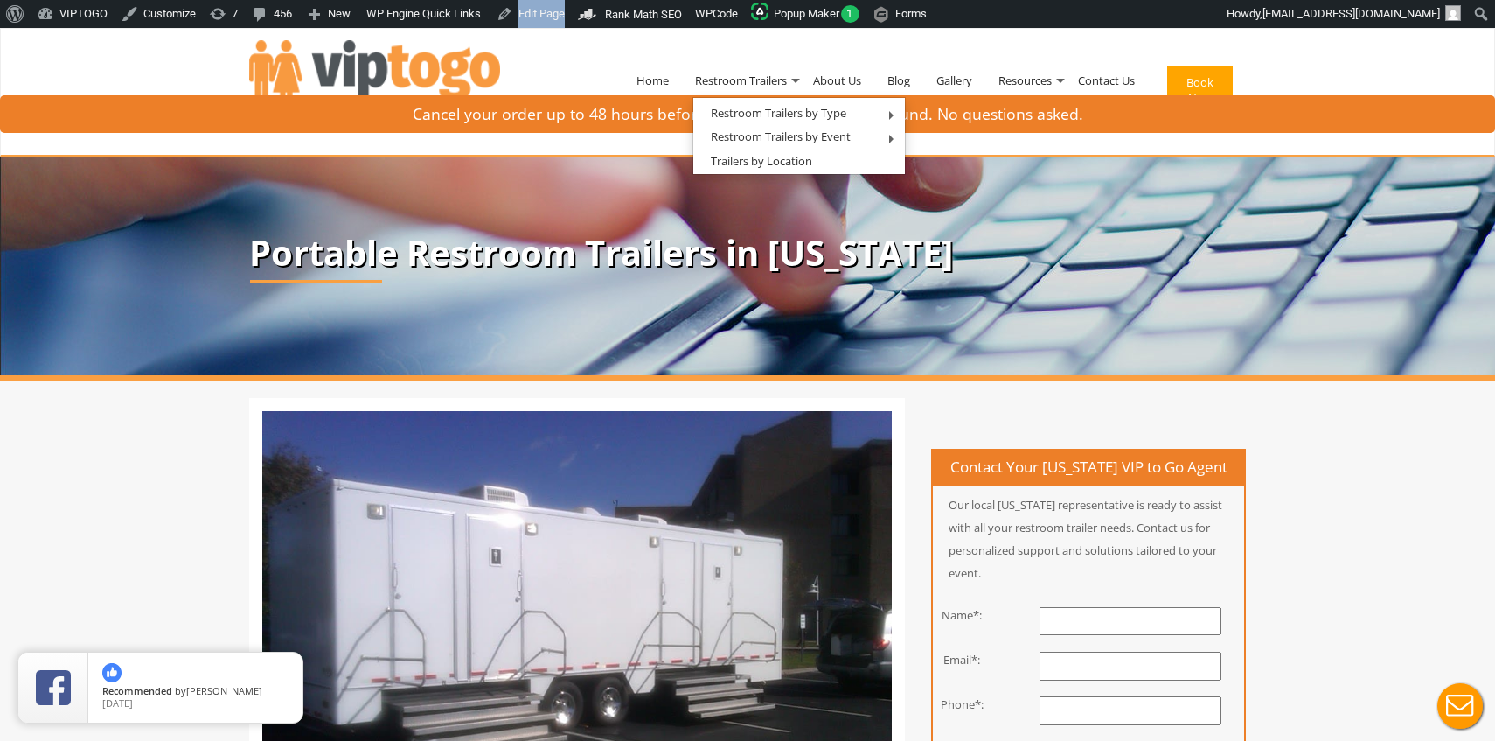
click at [660, 334] on img at bounding box center [845, 266] width 1690 height 219
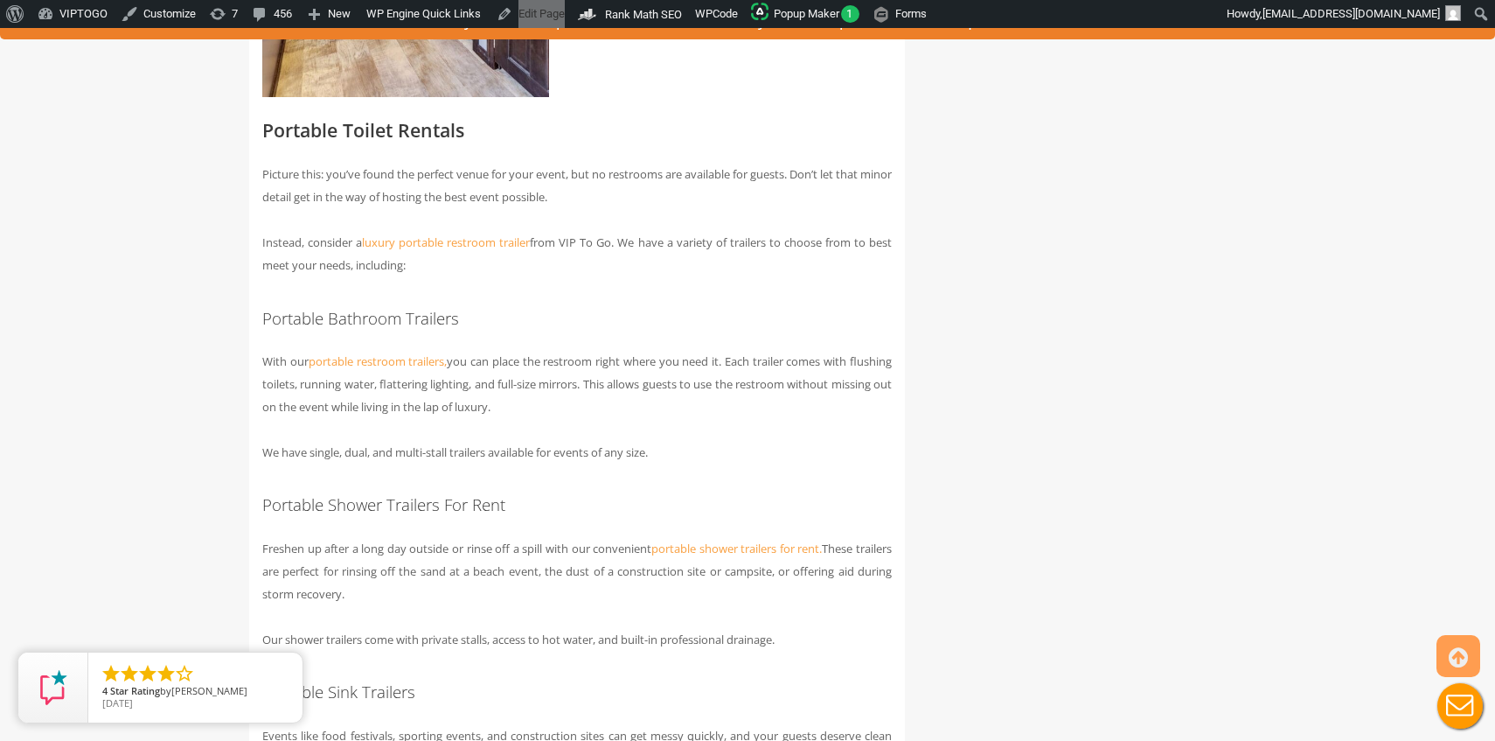
scroll to position [1637, 0]
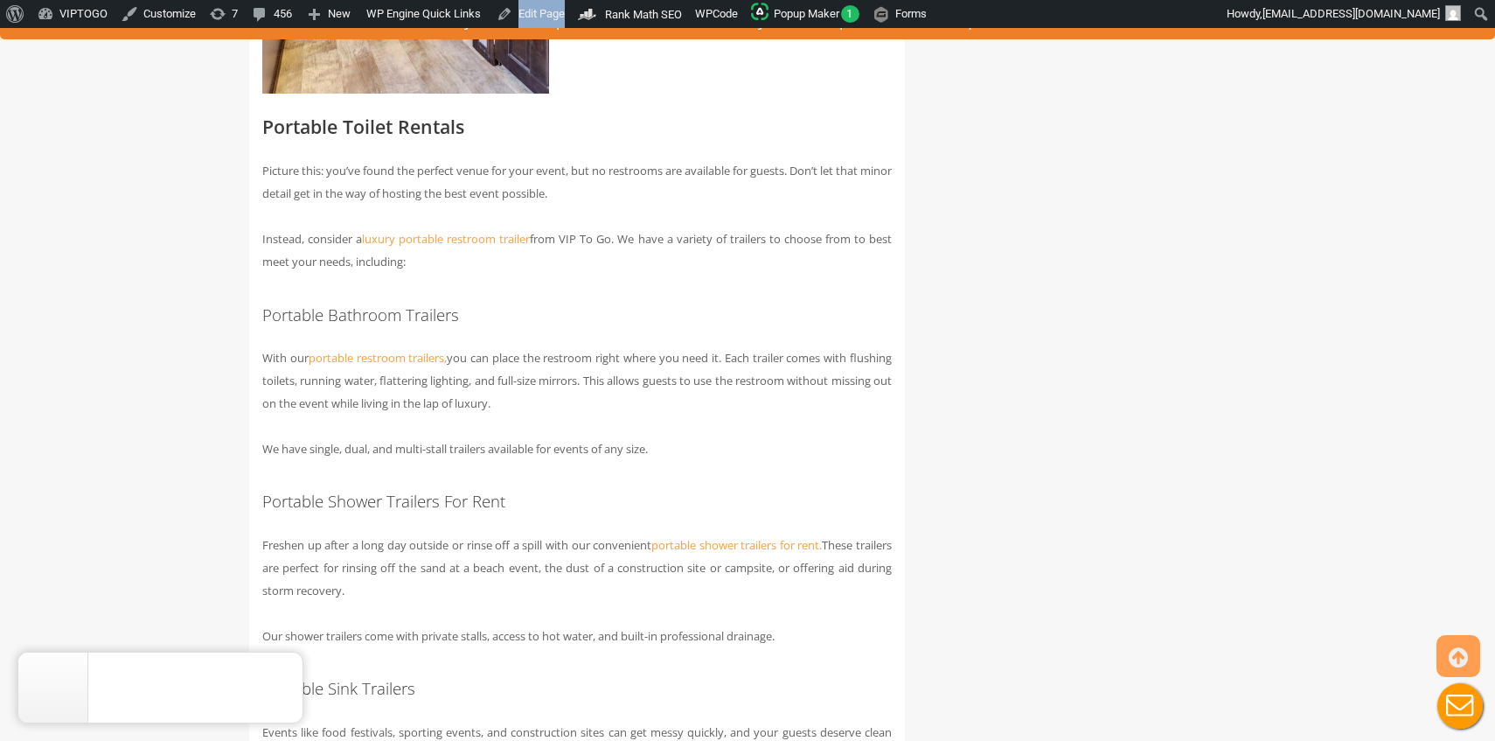
click at [285, 669] on icon "close" at bounding box center [284, 669] width 17 height 17
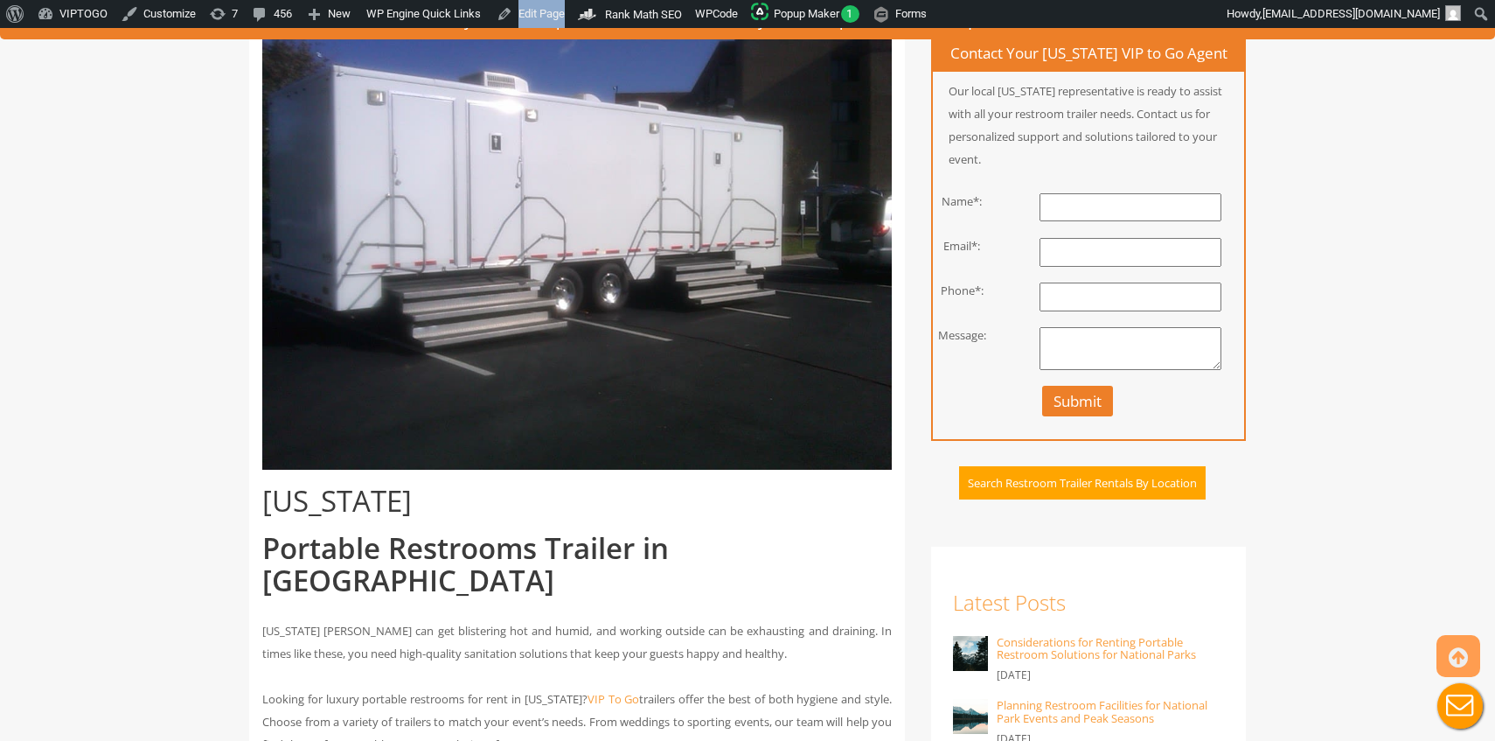
scroll to position [345, 0]
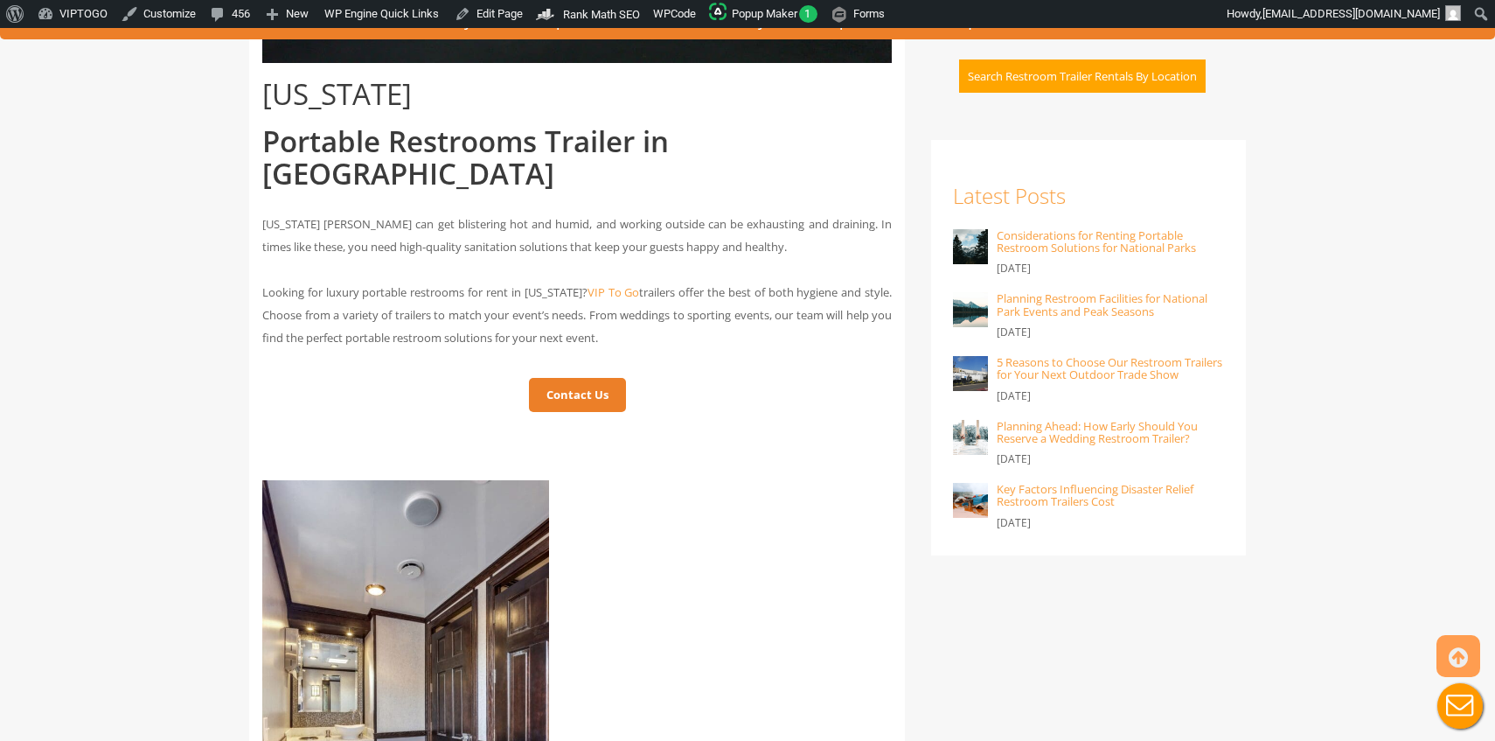
scroll to position [813, 0]
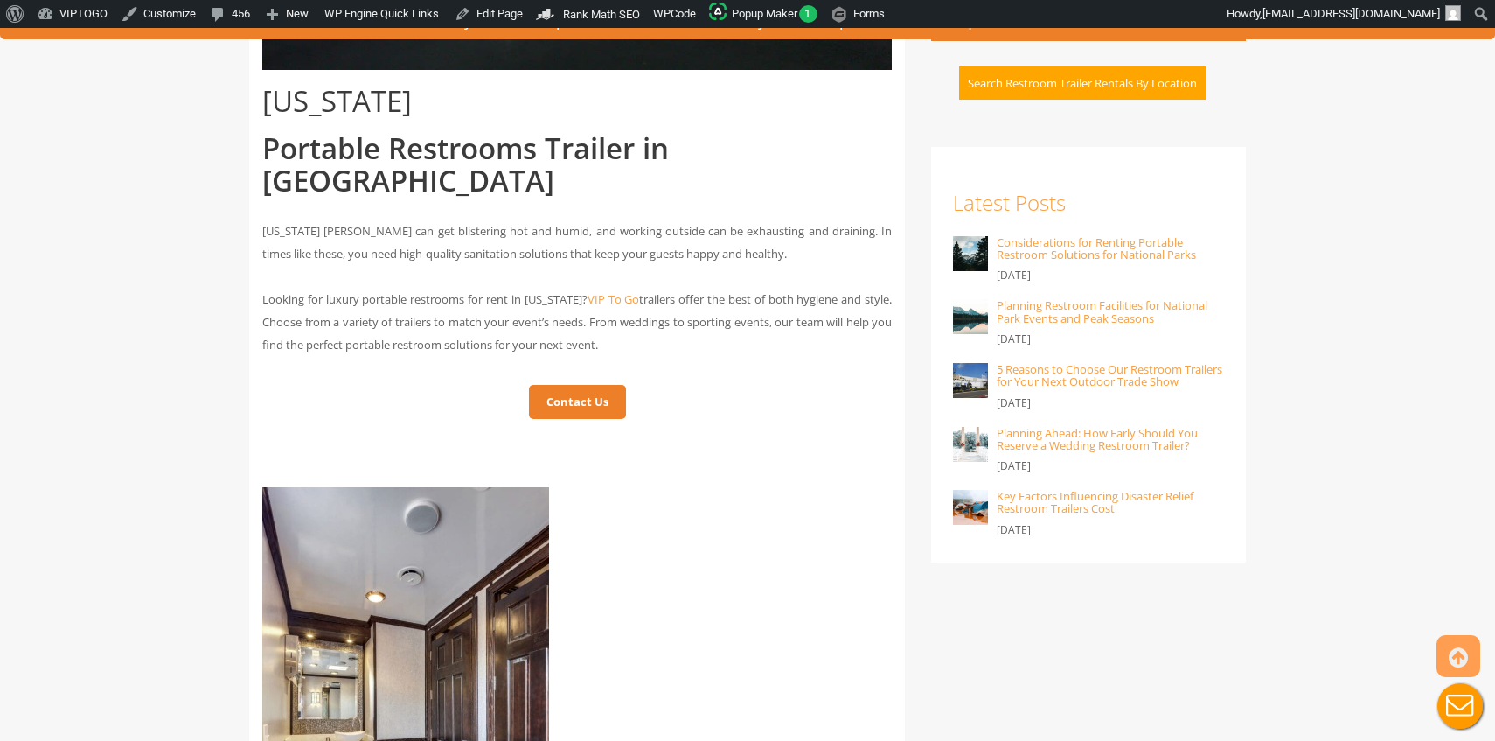
click at [574, 291] on span "Looking for luxury portable restrooms for rent in [US_STATE]? VIP To Go trailer…" at bounding box center [577, 321] width 630 height 61
drag, startPoint x: 263, startPoint y: 286, endPoint x: 718, endPoint y: 308, distance: 455.2
click at [721, 310] on p "Looking for luxury portable restrooms for rent in Florida? VIP To Go trailers o…" at bounding box center [577, 322] width 630 height 68
click at [718, 308] on p "Looking for luxury portable restrooms for rent in Florida? VIP To Go trailers o…" at bounding box center [577, 322] width 630 height 68
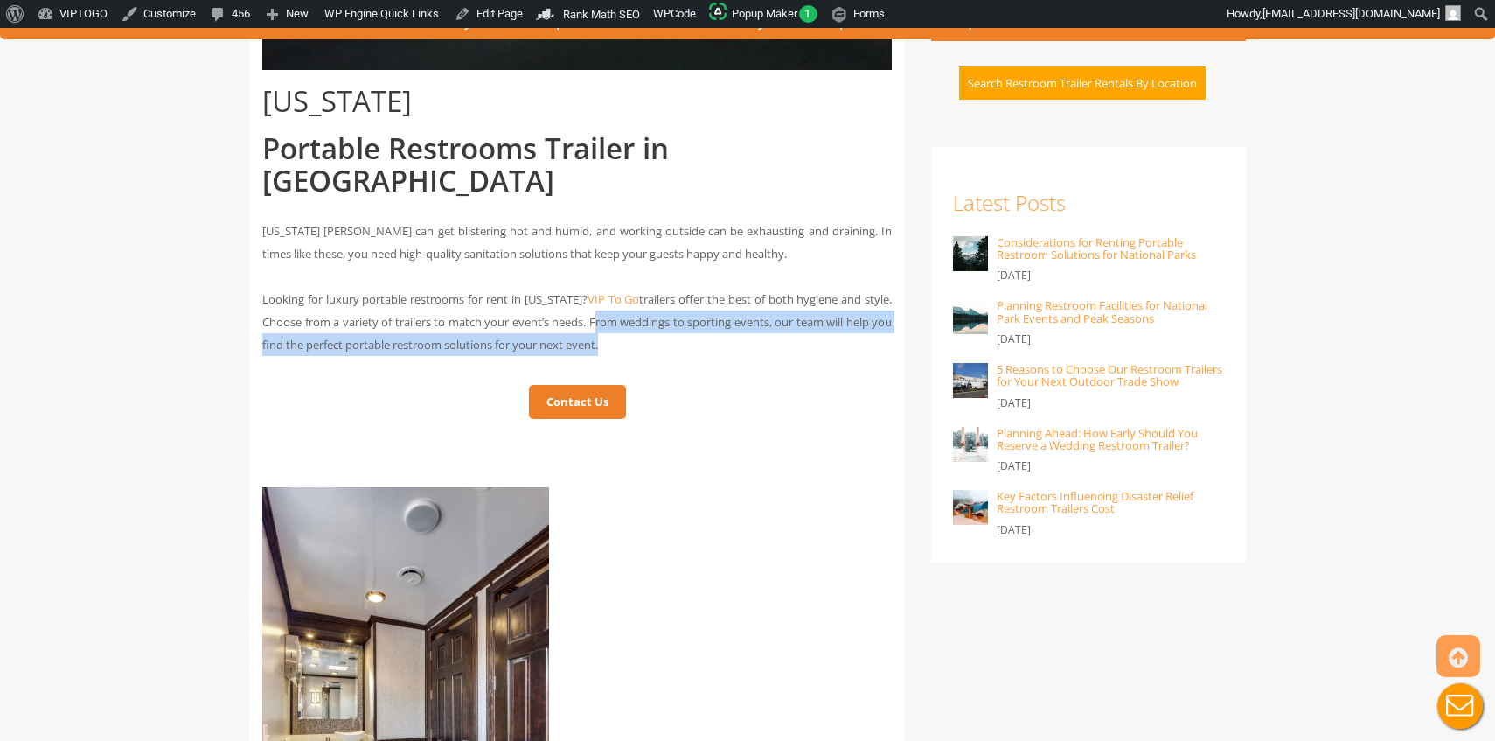
drag, startPoint x: 603, startPoint y: 288, endPoint x: 667, endPoint y: 326, distance: 74.5
copy div "From weddings to sporting events, our team will help you find the perfect porta…"
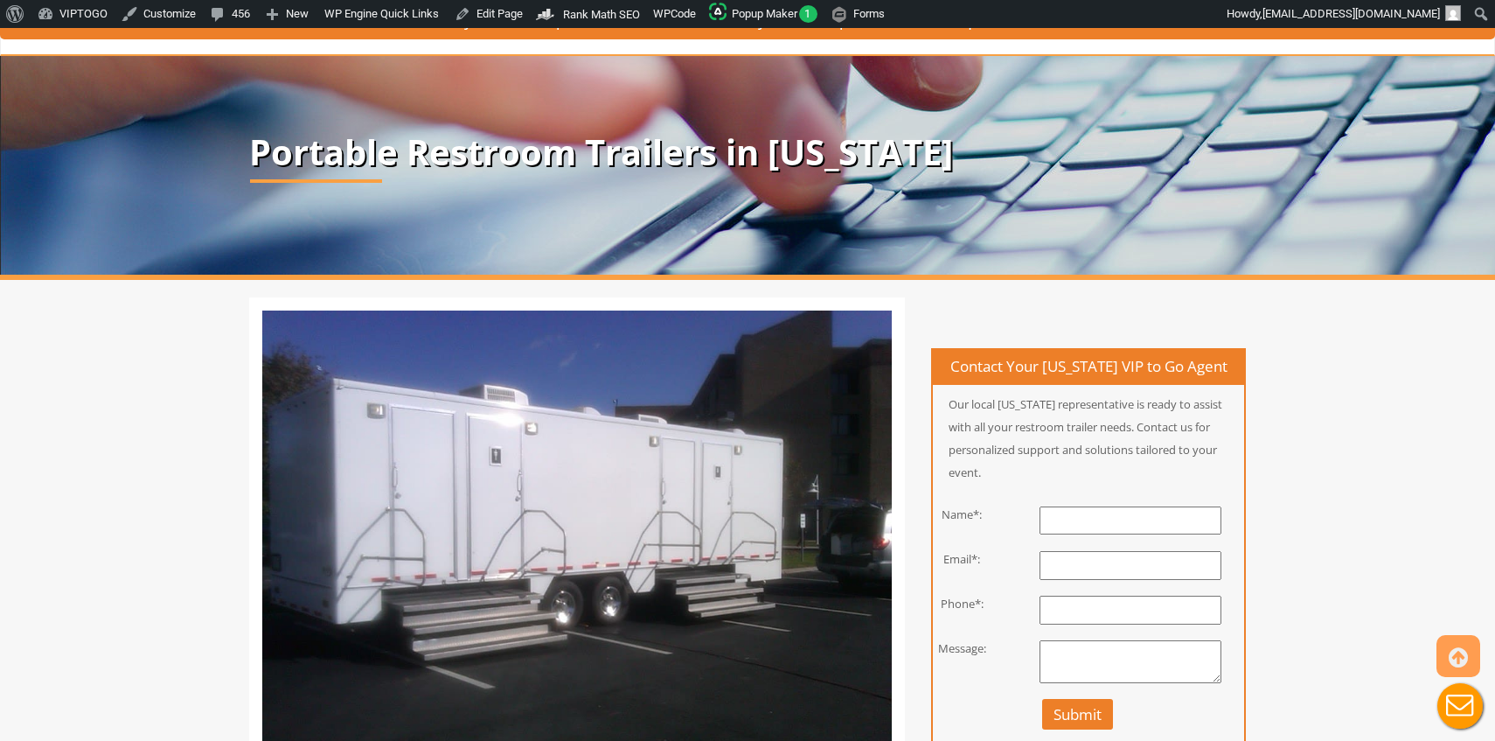
scroll to position [1526, 0]
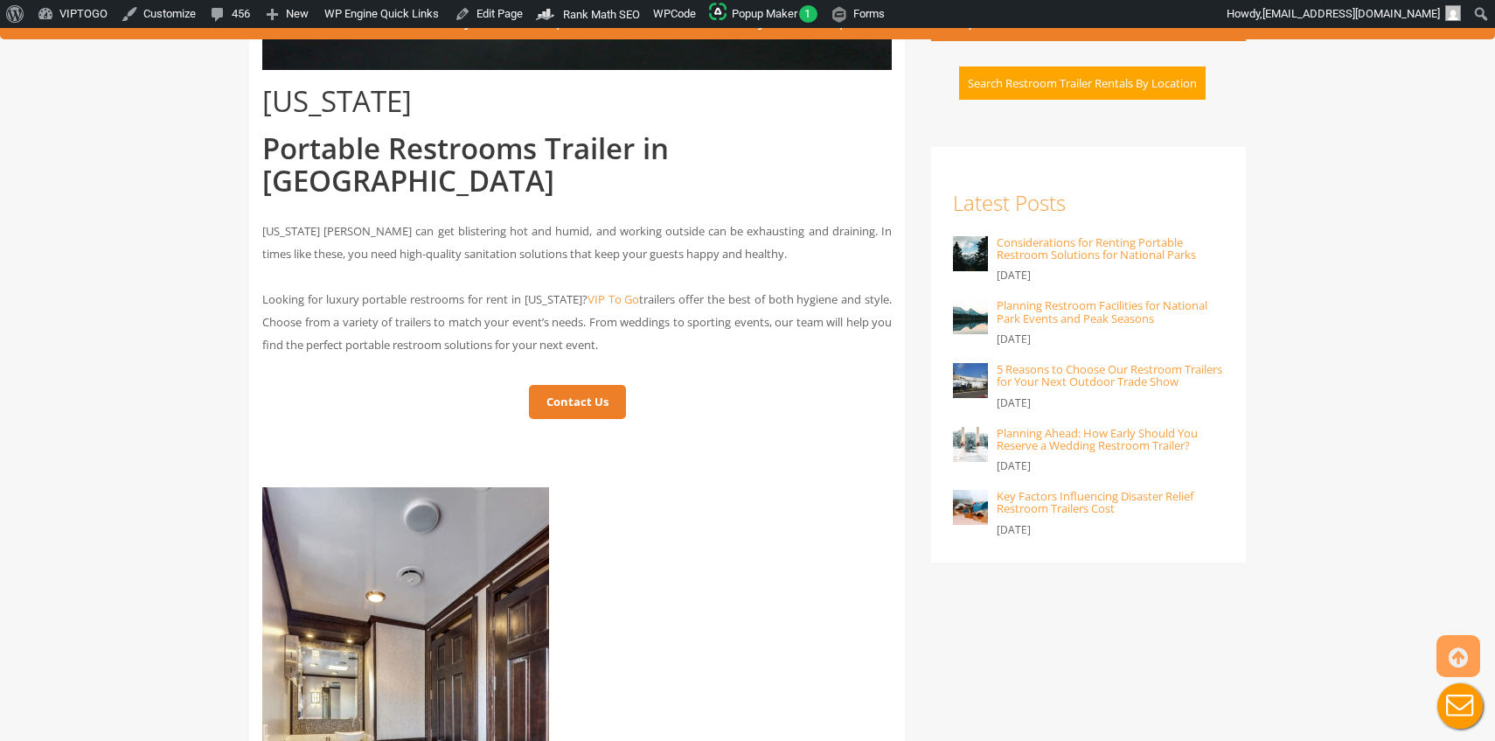
copy div "From weddings to sporting events, our team will help you find the perfect porta…"
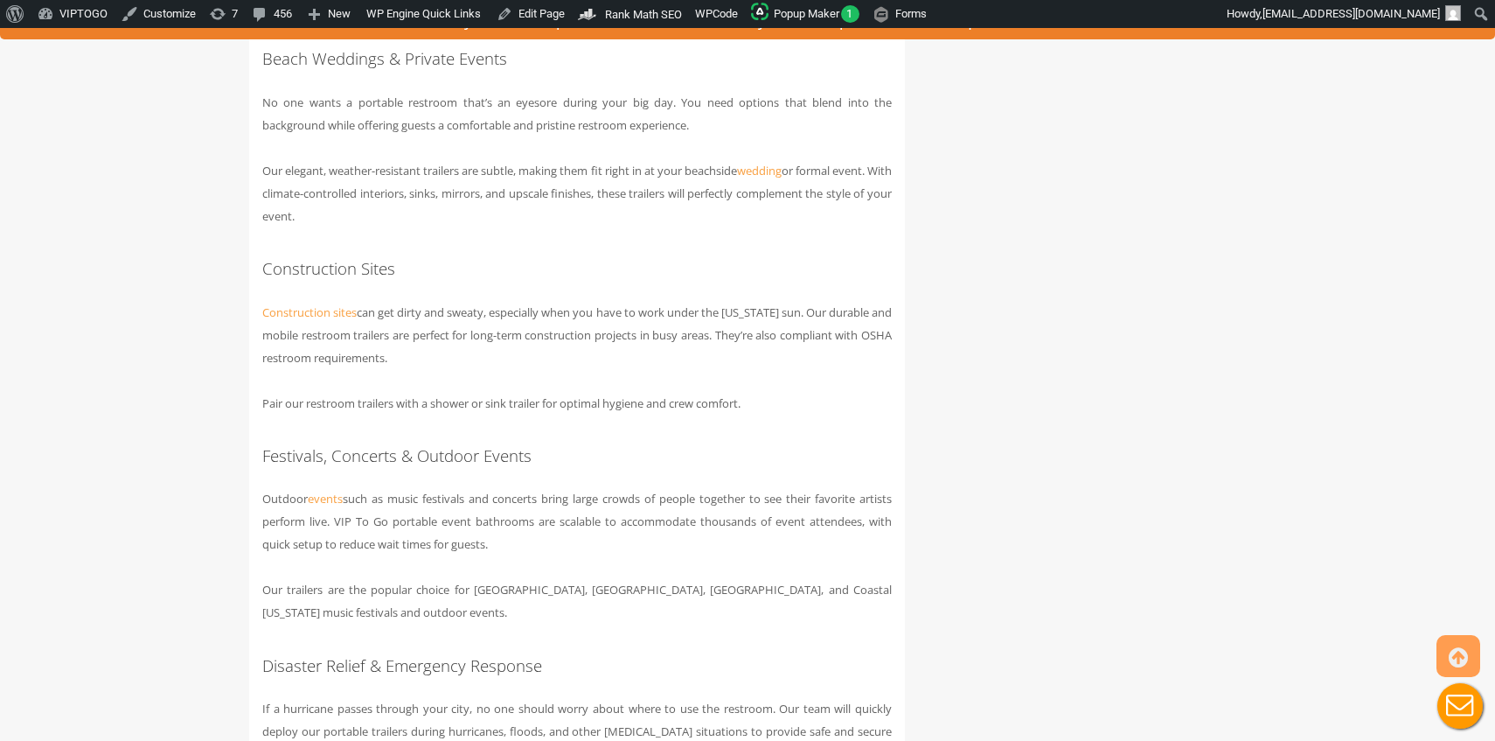
scroll to position [2997, 0]
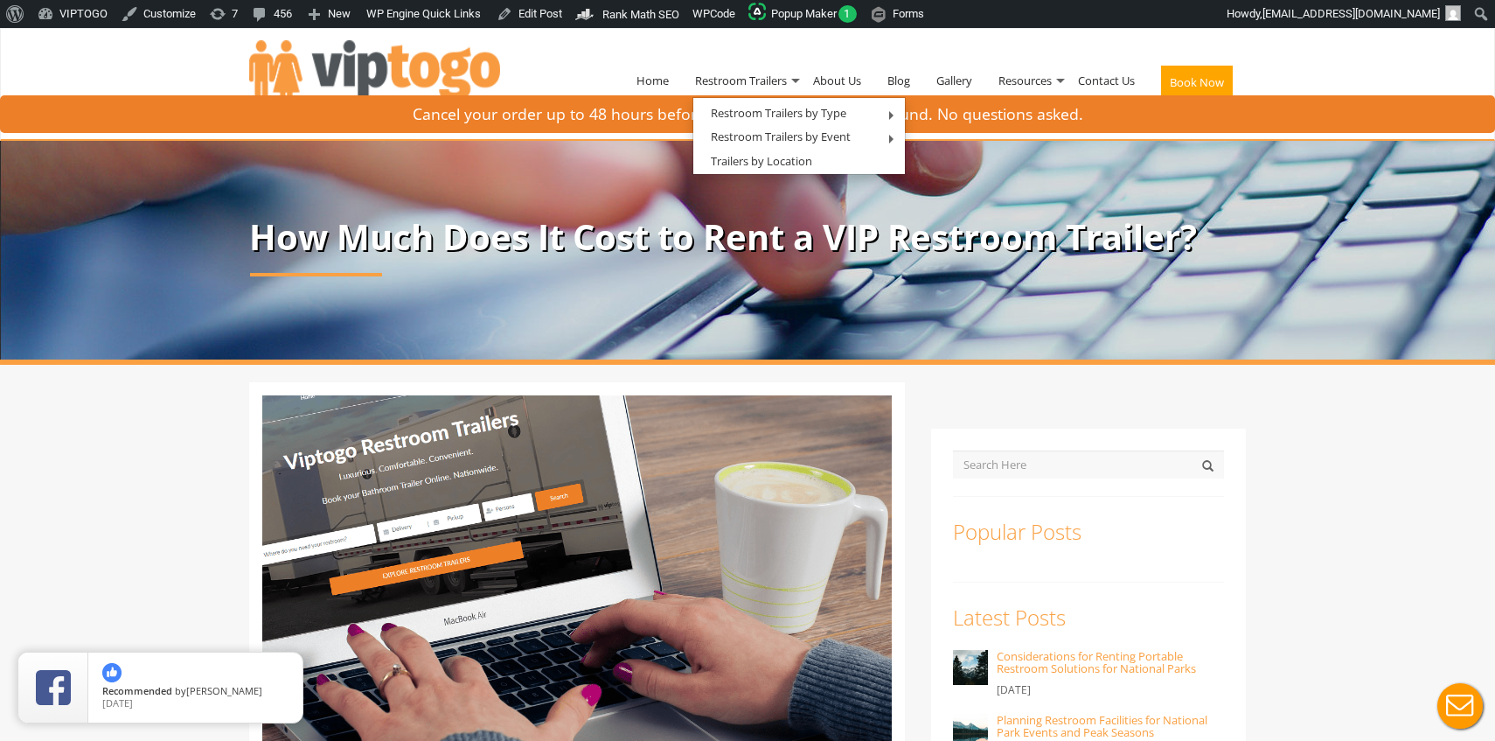
click at [719, 256] on p "How Much Does It Cost to Rent a VIP Restroom Trailer?" at bounding box center [747, 237] width 997 height 38
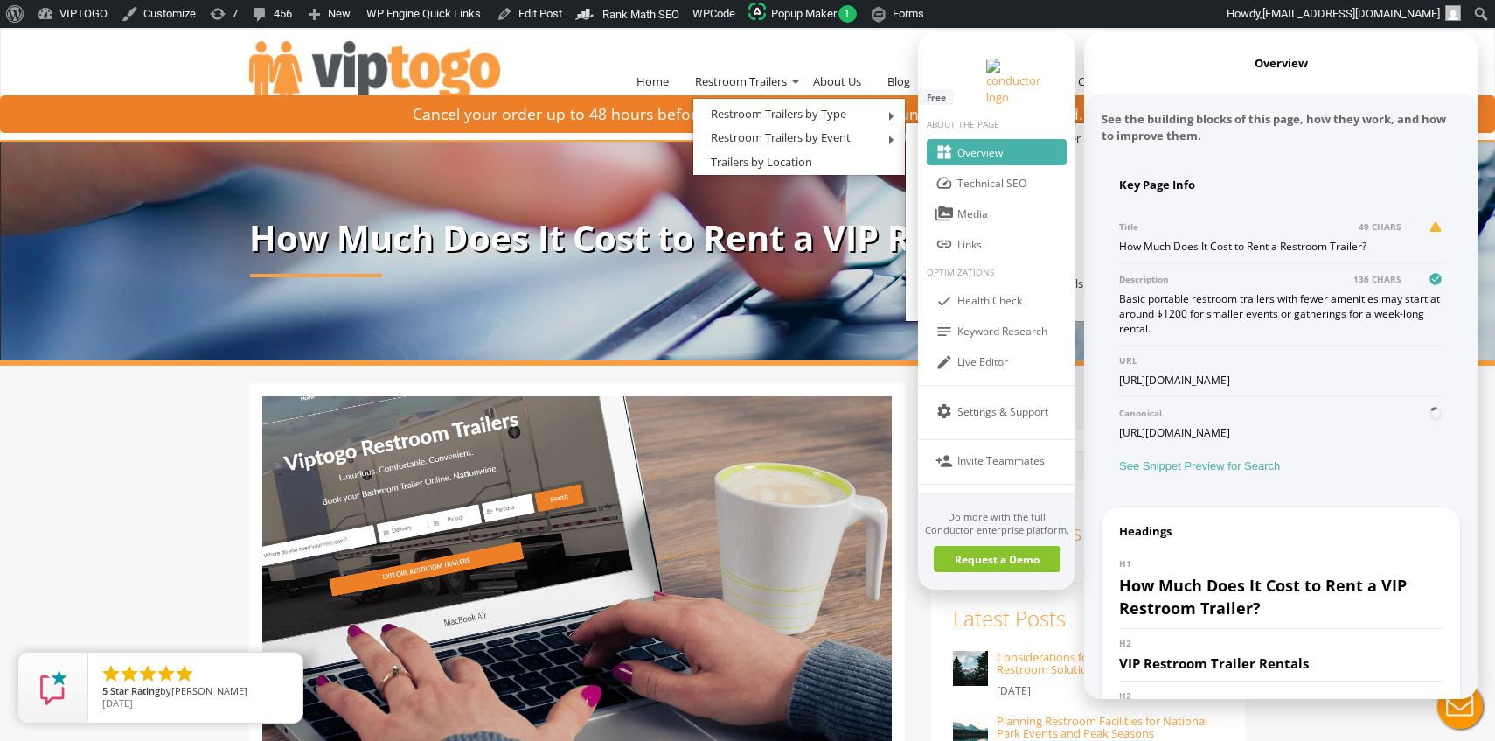
click at [1181, 239] on div "How Much Does It Cost to Rent a Restroom Trailer?" at bounding box center [1281, 246] width 324 height 15
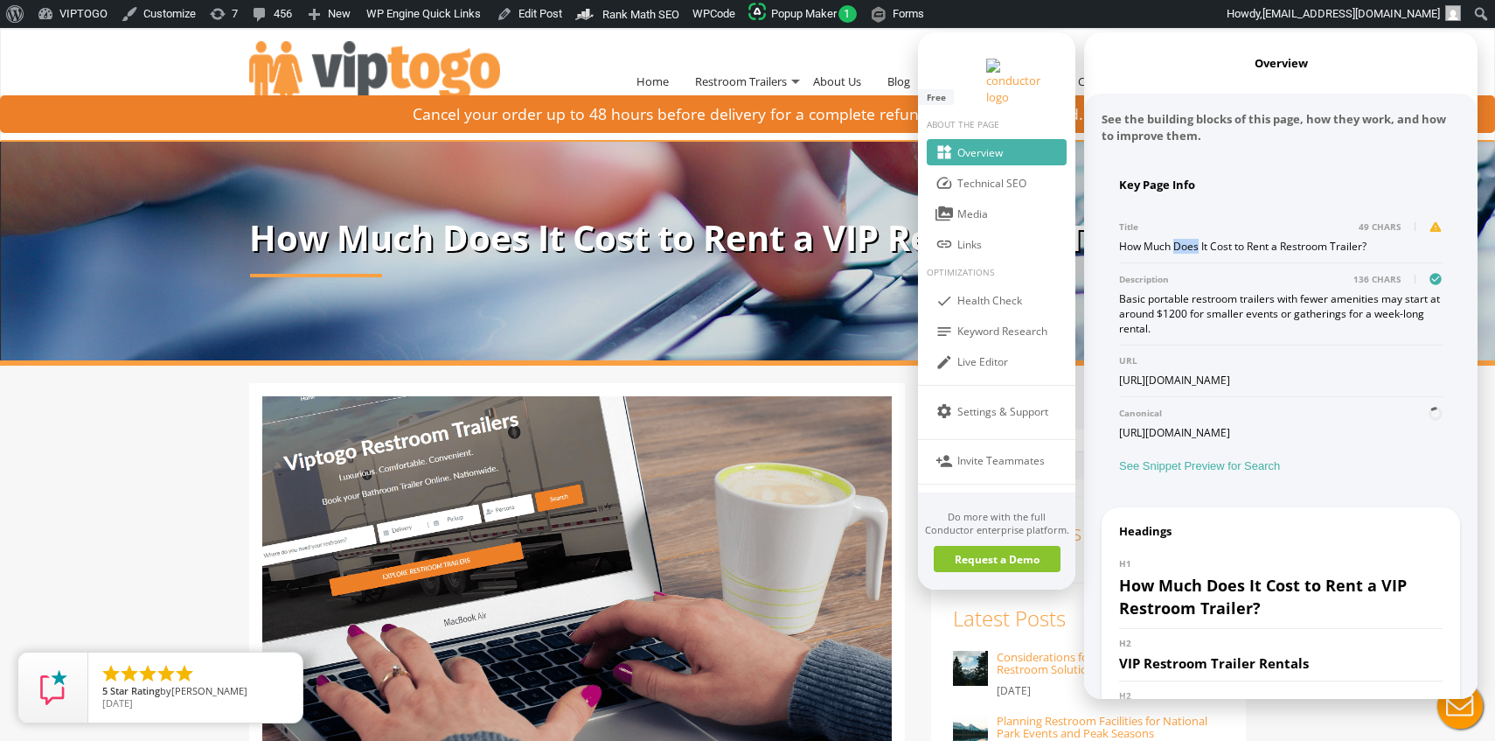
click at [1181, 239] on div "How Much Does It Cost to Rent a Restroom Trailer?" at bounding box center [1281, 246] width 324 height 15
copy div "How Much Does It Cost to Rent a Restroom Trailer?"
click at [1191, 291] on div "Basic portable restroom trailers with fewer amenities may start at around $1200…" at bounding box center [1281, 313] width 324 height 45
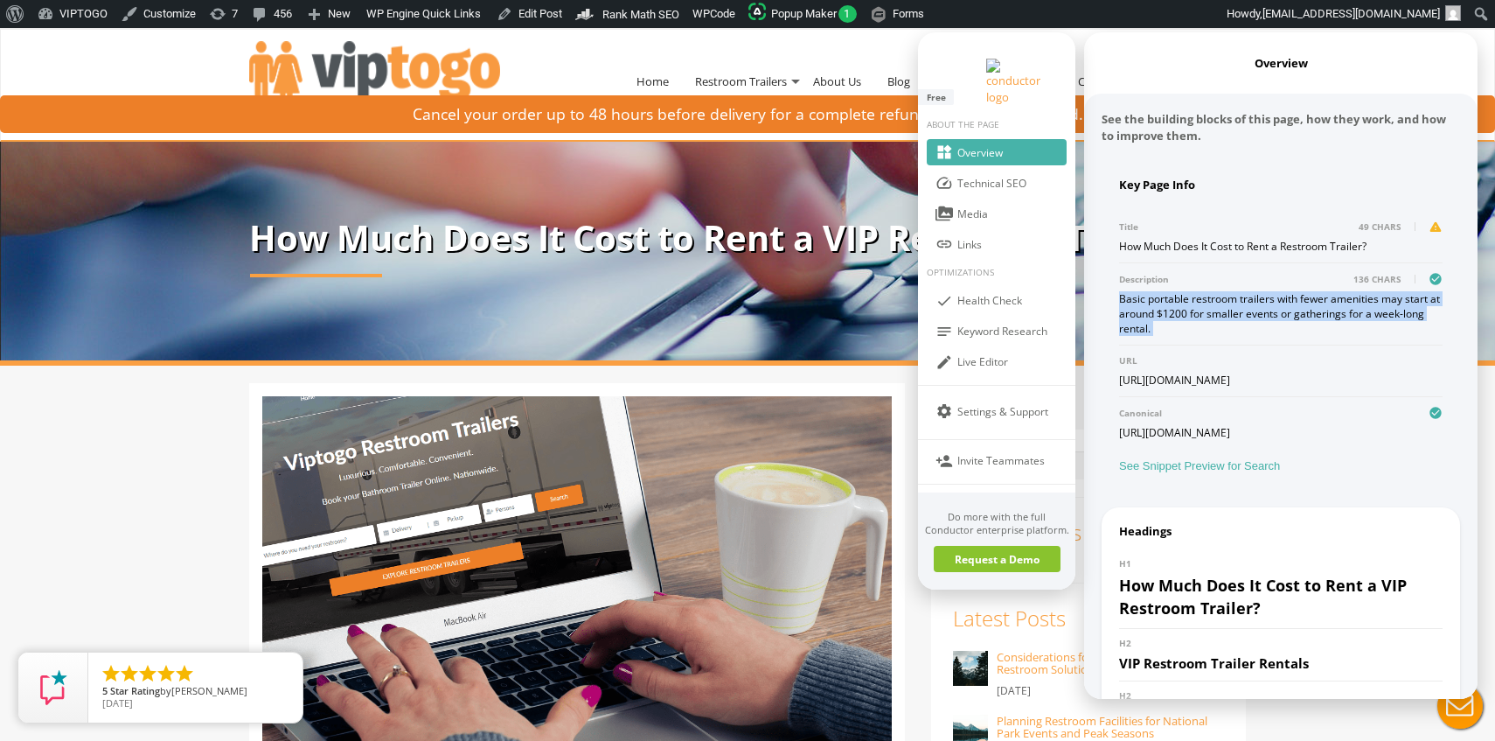
click at [1191, 291] on div "Basic portable restroom trailers with fewer amenities may start at around $1200…" at bounding box center [1281, 313] width 324 height 45
copy div "Basic portable restroom trailers with fewer amenities may start at around $1200…"
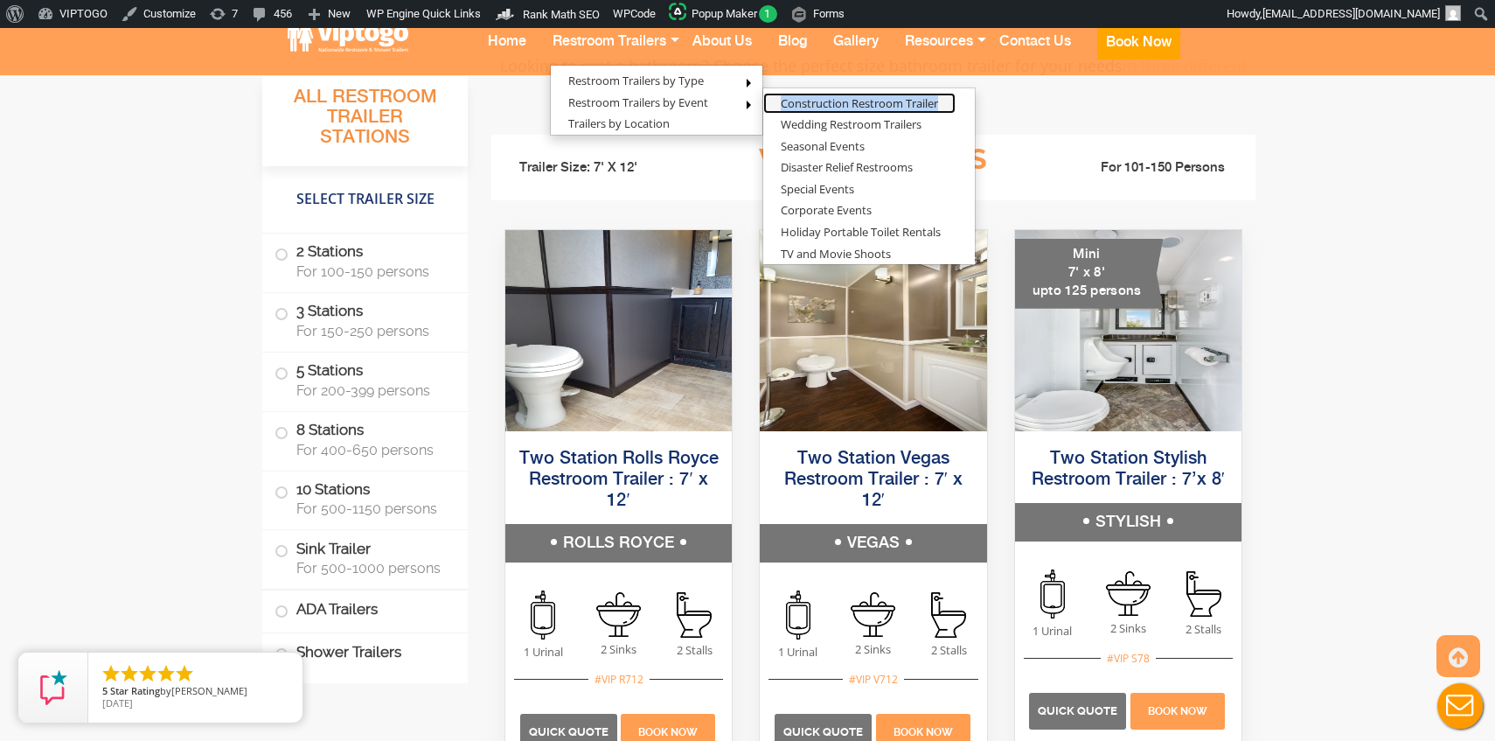
scroll to position [1177, 0]
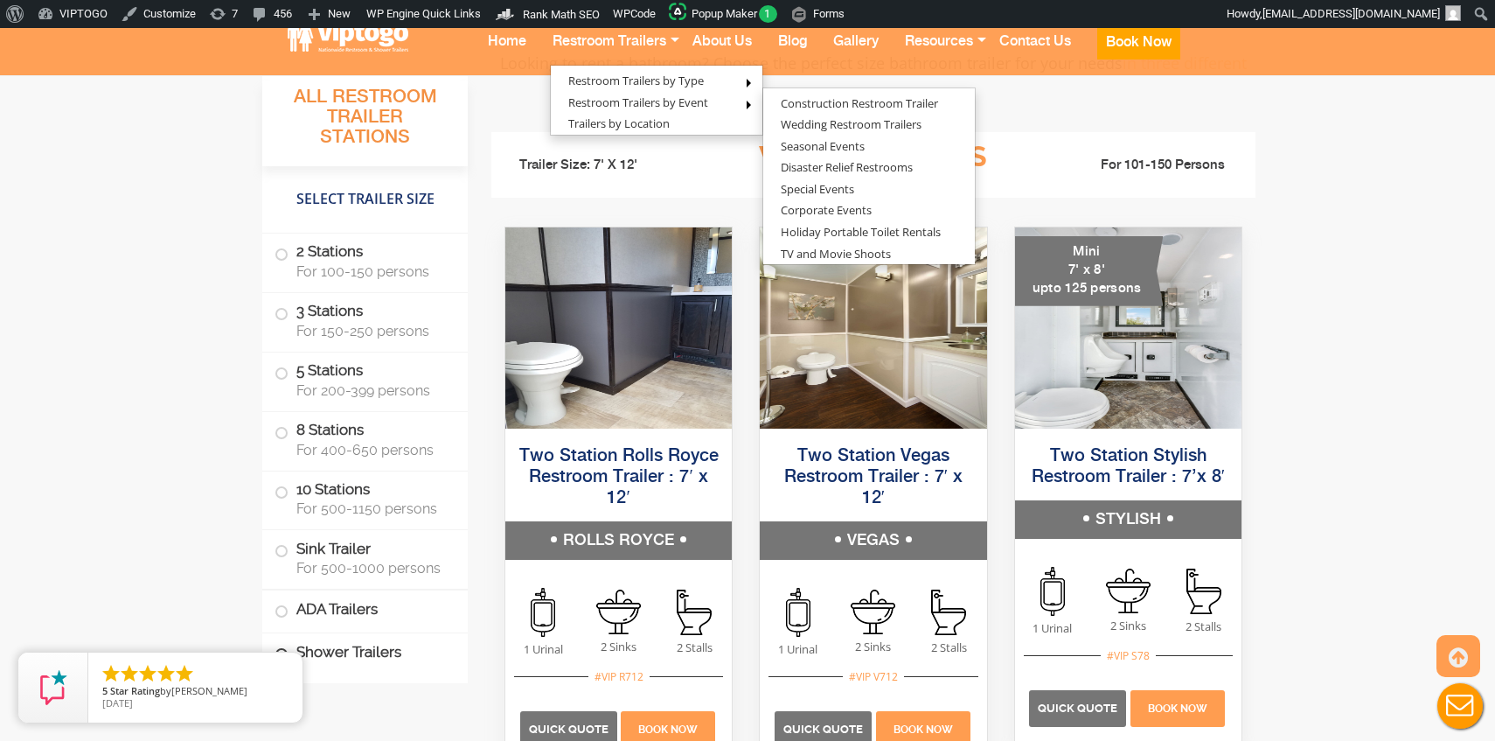
click at [348, 661] on label "Shower Trailers" at bounding box center [365, 652] width 181 height 38
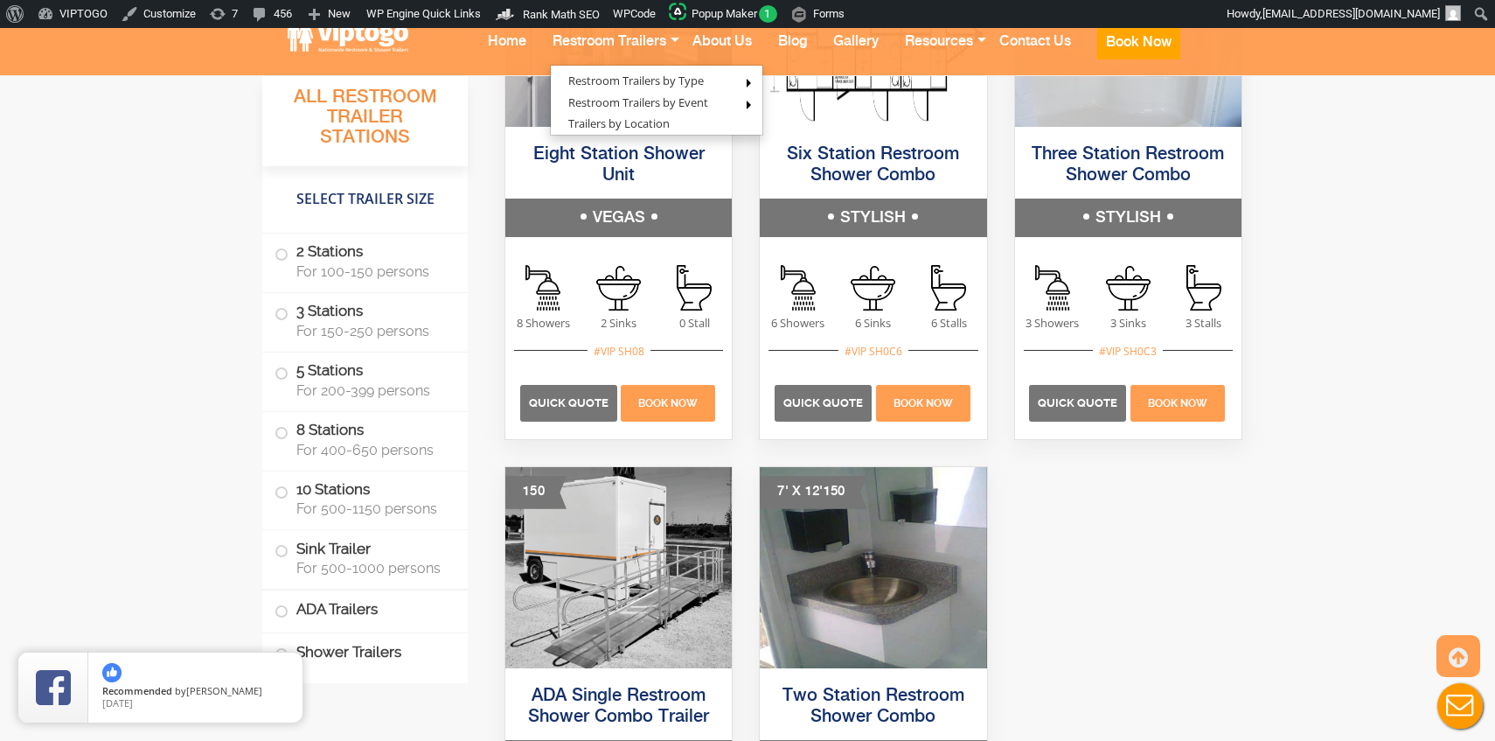
scroll to position [7111, 0]
